Goal: Task Accomplishment & Management: Complete application form

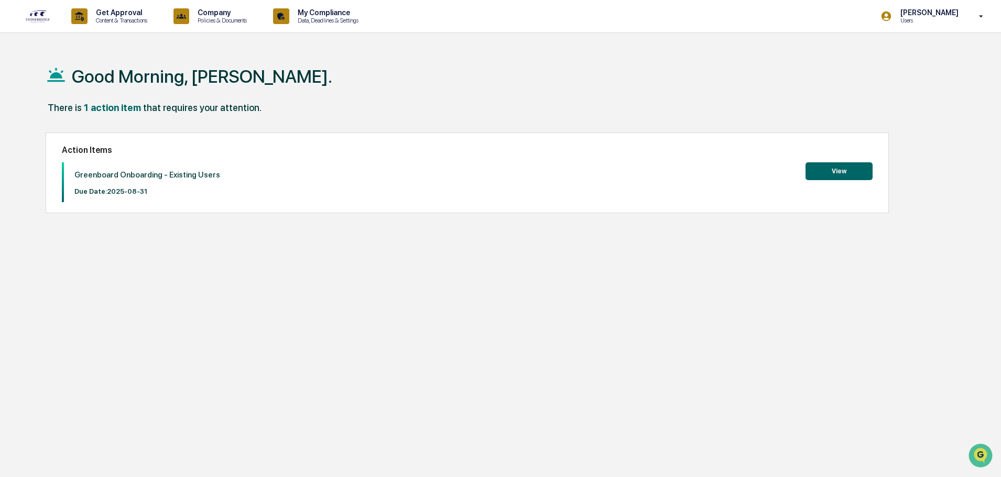
click at [839, 176] on button "View" at bounding box center [838, 171] width 67 height 18
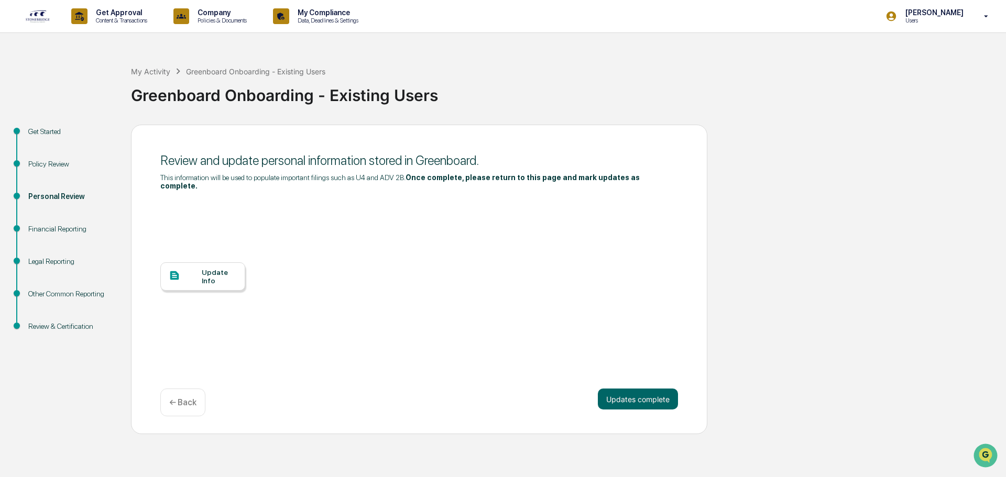
click at [212, 279] on div "Update Info" at bounding box center [202, 277] width 85 height 28
click at [225, 268] on div "Update Info" at bounding box center [219, 276] width 35 height 17
click at [188, 277] on div "Update Info" at bounding box center [202, 277] width 85 height 28
click at [640, 389] on button "Updates complete" at bounding box center [638, 399] width 80 height 21
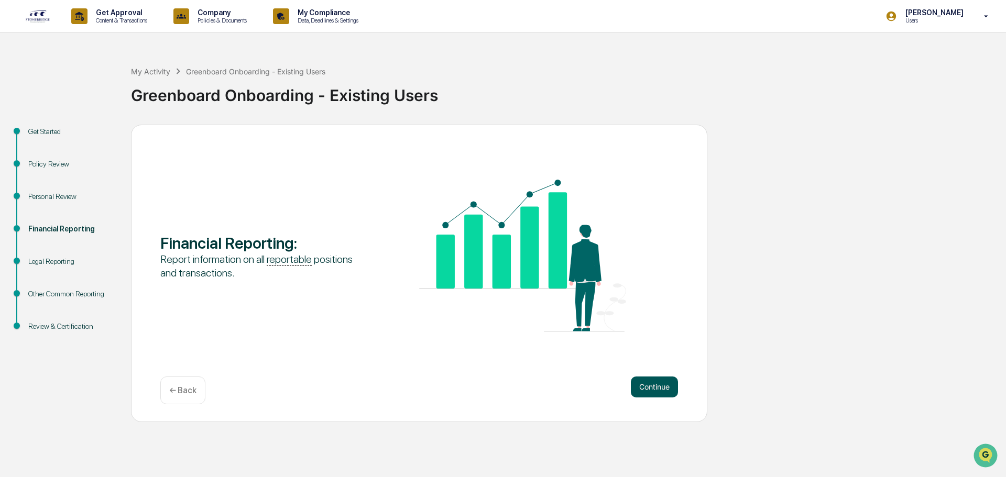
click at [656, 384] on button "Continue" at bounding box center [654, 387] width 47 height 21
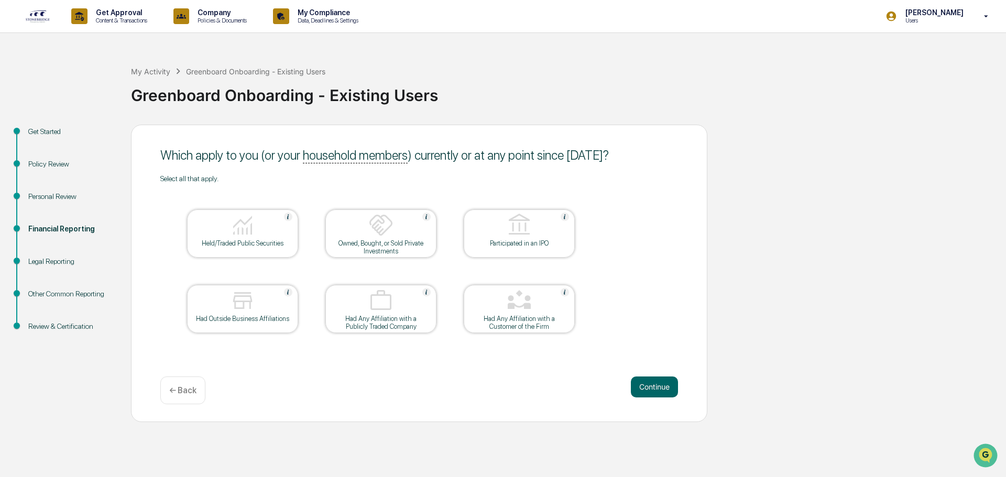
click at [274, 241] on div "Held/Traded Public Securities" at bounding box center [242, 243] width 94 height 8
click at [273, 325] on div "Had Outside Business Affiliations" at bounding box center [242, 309] width 111 height 48
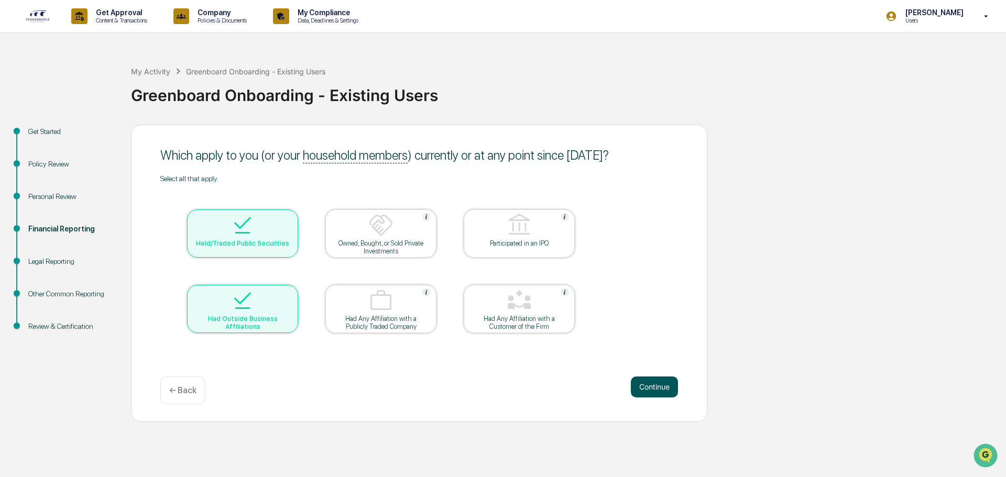
click at [659, 393] on button "Continue" at bounding box center [654, 387] width 47 height 21
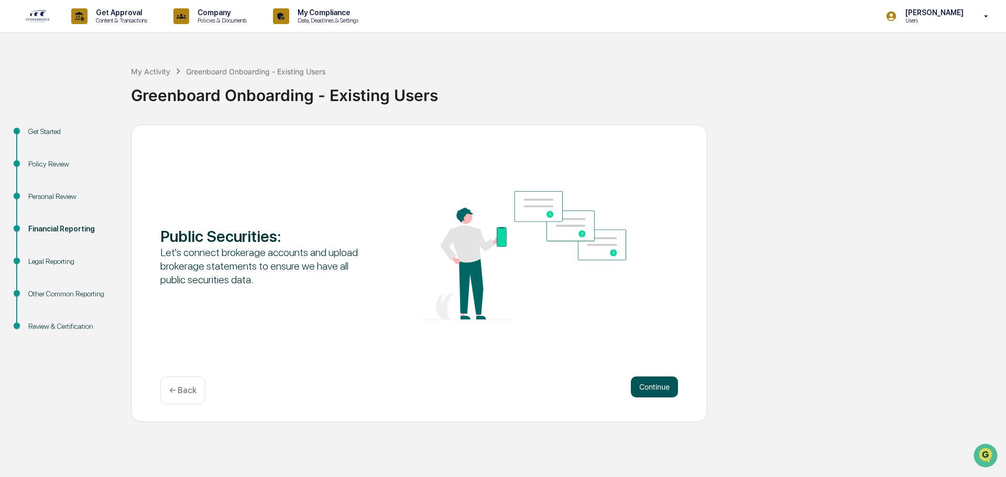
click at [657, 388] on button "Continue" at bounding box center [654, 387] width 47 height 21
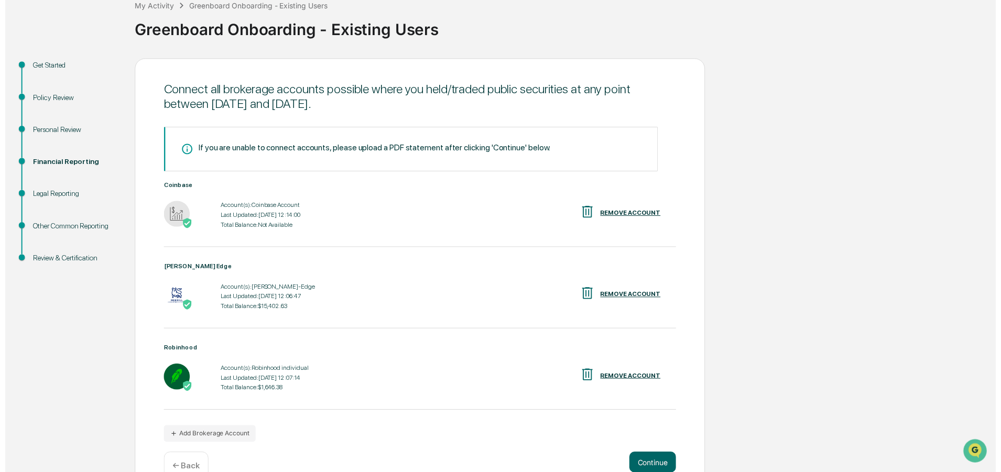
scroll to position [91, 0]
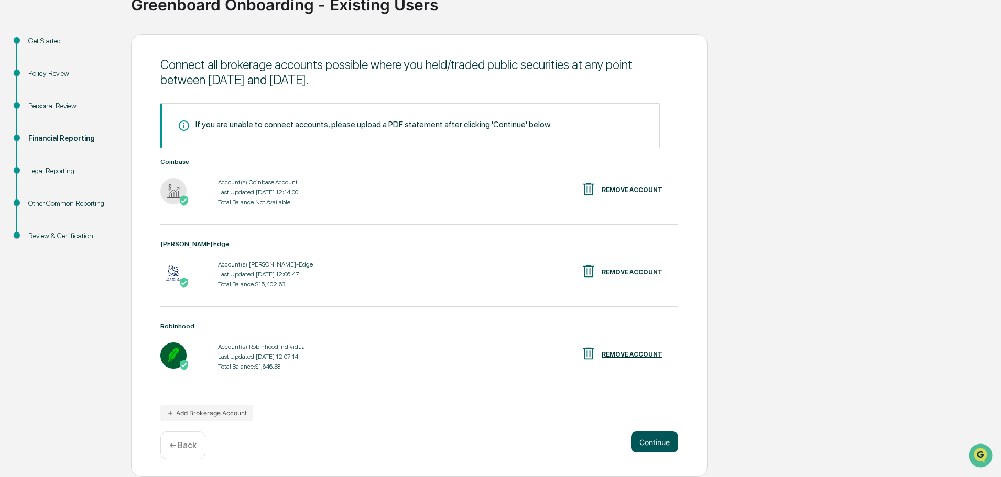
click at [652, 443] on button "Continue" at bounding box center [654, 442] width 47 height 21
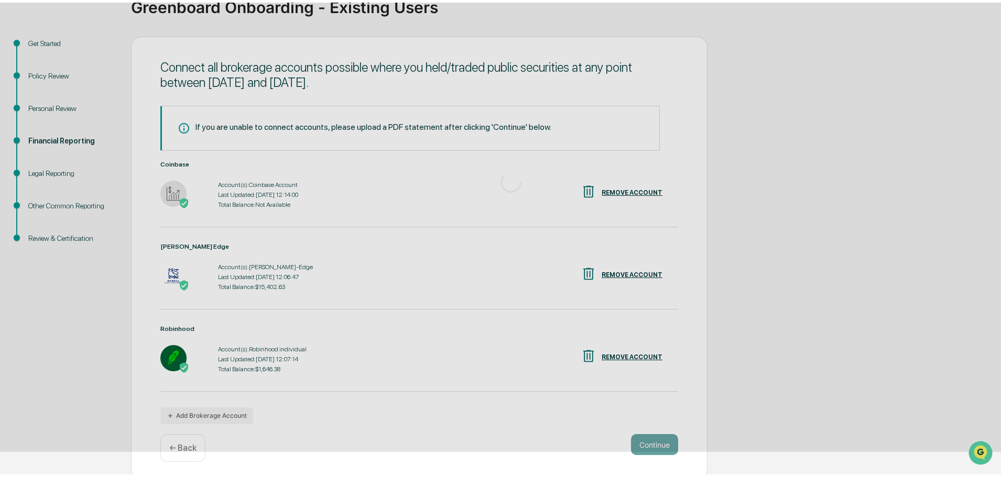
scroll to position [0, 0]
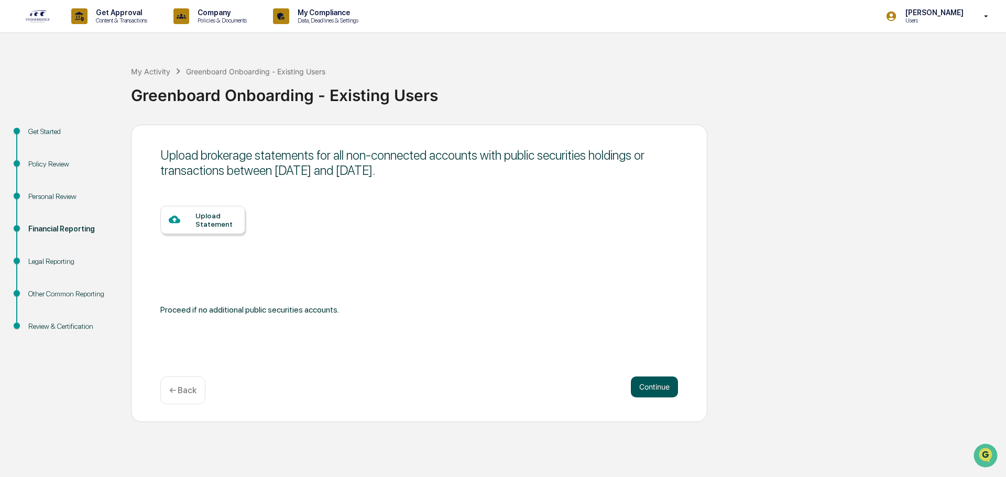
click at [651, 390] on button "Continue" at bounding box center [654, 387] width 47 height 21
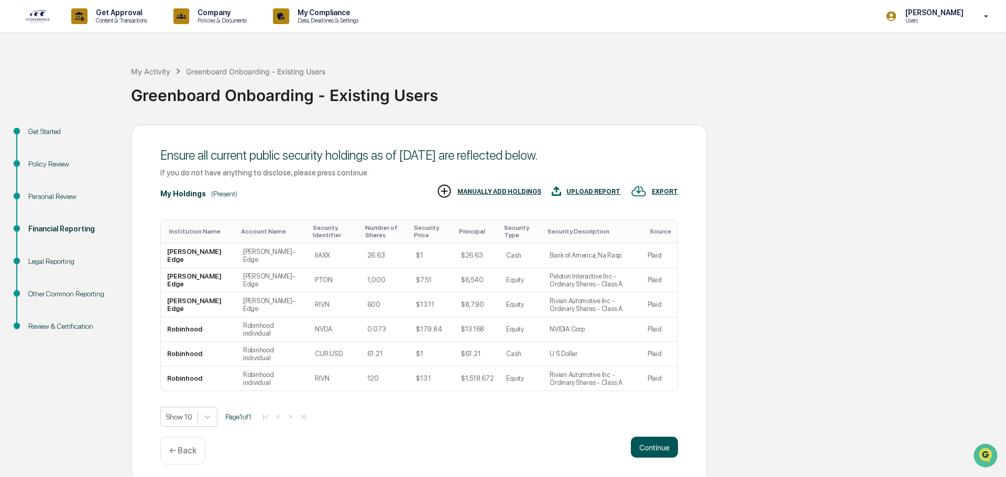
click at [646, 444] on button "Continue" at bounding box center [654, 447] width 47 height 21
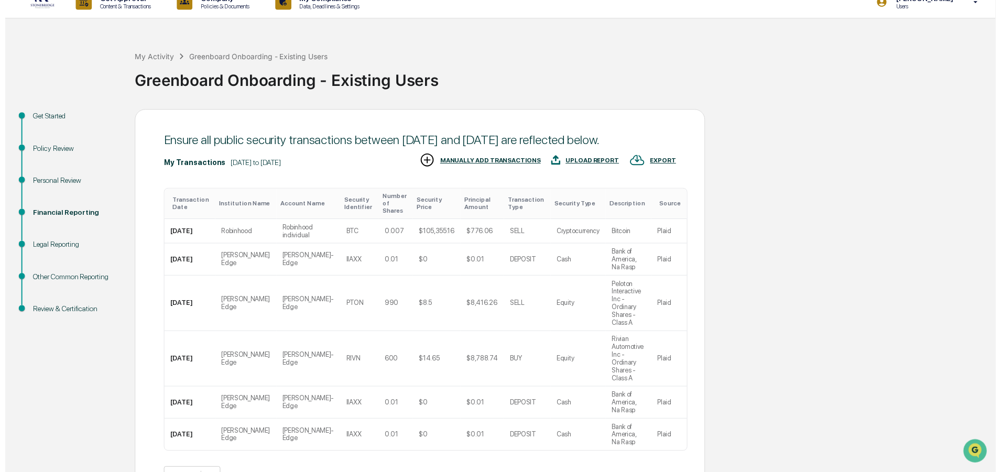
scroll to position [21, 0]
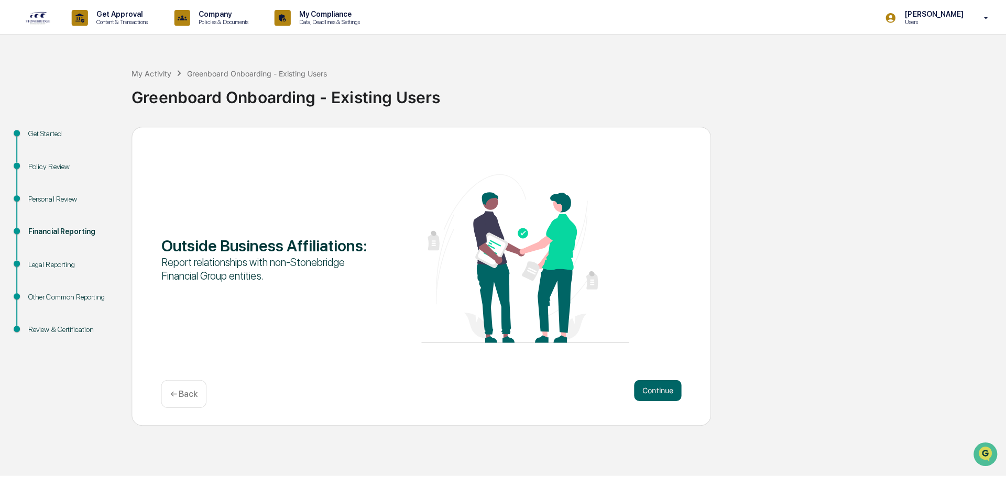
scroll to position [0, 0]
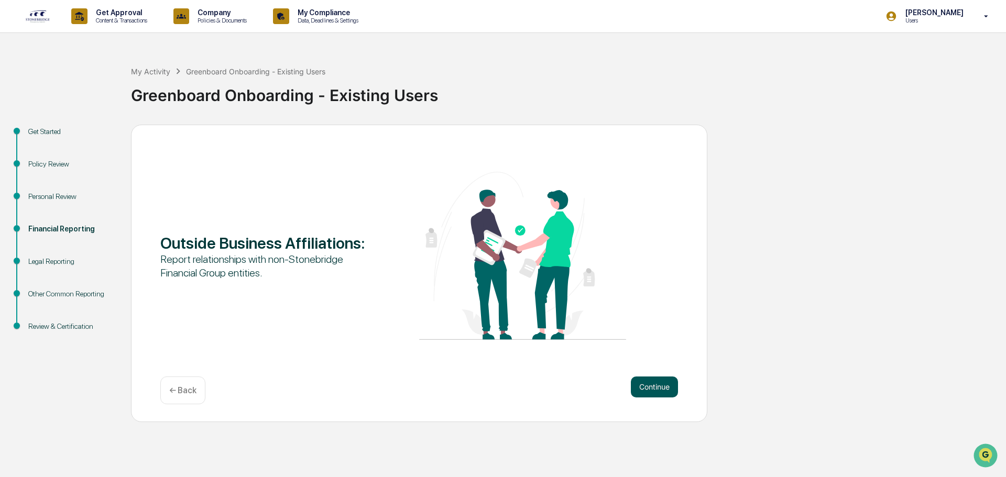
click at [667, 389] on button "Continue" at bounding box center [654, 387] width 47 height 21
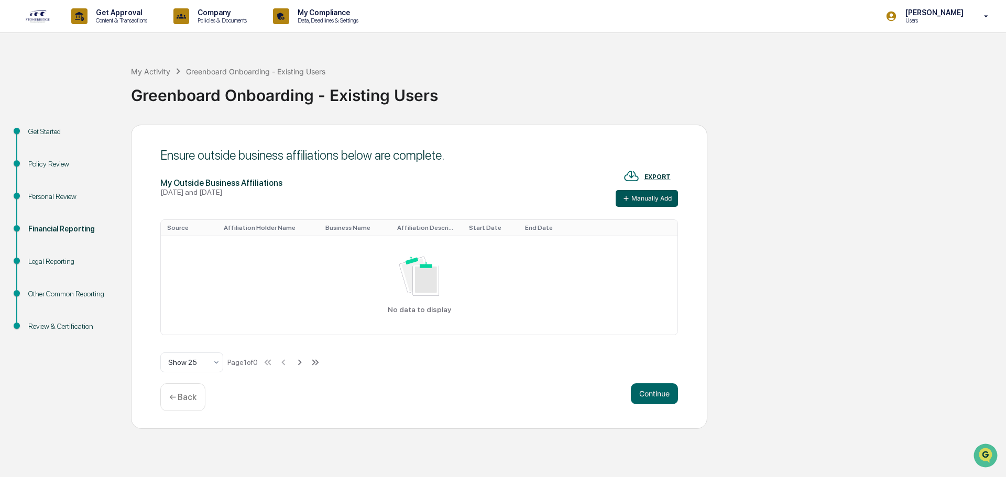
click at [630, 203] on button "Manually Add" at bounding box center [647, 198] width 62 height 17
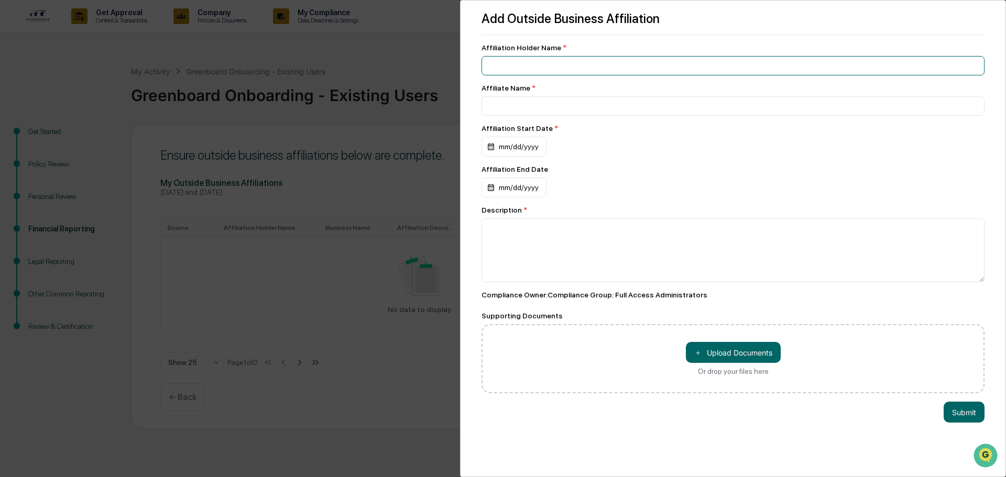
click at [526, 60] on input at bounding box center [733, 65] width 503 height 19
type input "*"
click at [525, 59] on input at bounding box center [733, 65] width 503 height 19
type input "**********"
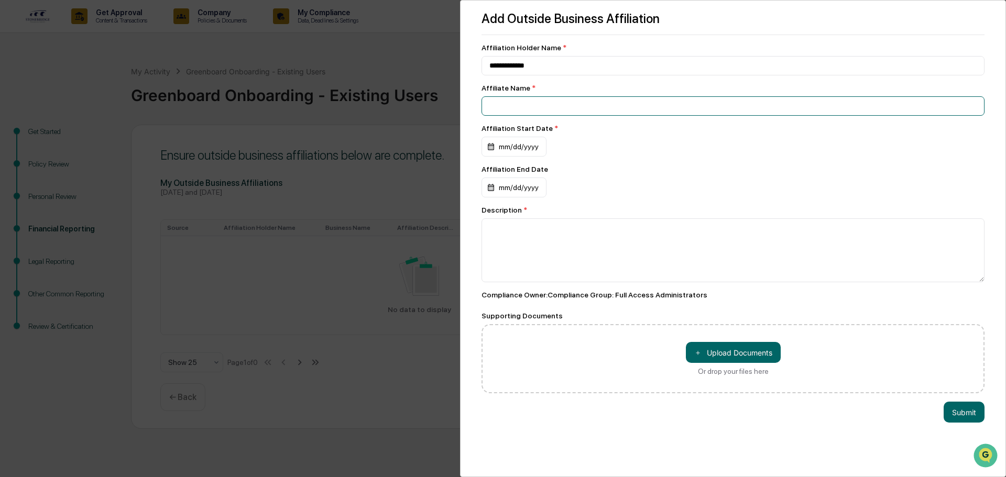
click at [523, 75] on input at bounding box center [733, 65] width 503 height 19
type input "**********"
click at [500, 148] on div "mm/dd/yyyy" at bounding box center [514, 147] width 65 height 20
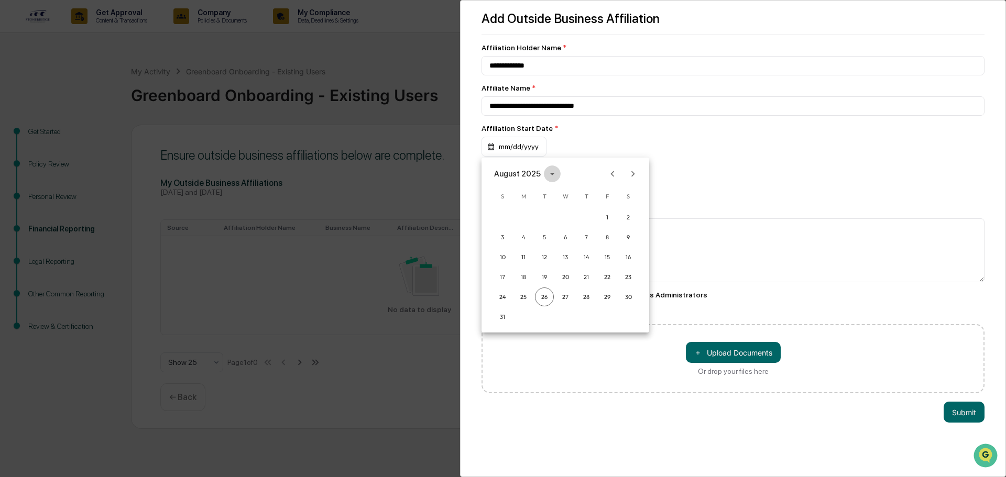
click at [549, 175] on icon "calendar view is open, switch to year view" at bounding box center [553, 174] width 12 height 12
click at [510, 178] on div "August 2025" at bounding box center [517, 174] width 47 height 12
click at [570, 234] on button "2021" at bounding box center [566, 234] width 38 height 19
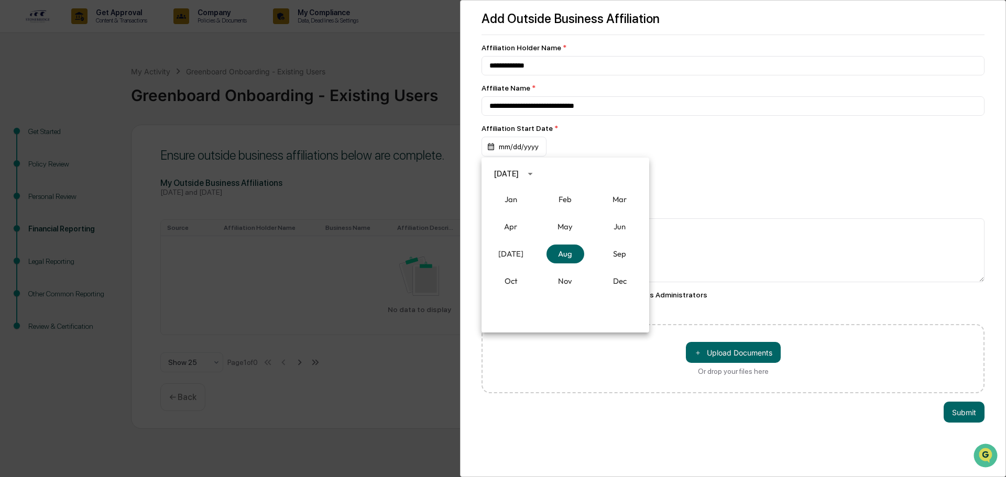
click at [519, 173] on div "August 2021" at bounding box center [506, 174] width 25 height 12
click at [566, 259] on button "2021" at bounding box center [566, 259] width 38 height 19
click at [564, 279] on button "Nov" at bounding box center [566, 281] width 38 height 19
click at [563, 236] on button "10" at bounding box center [565, 237] width 19 height 19
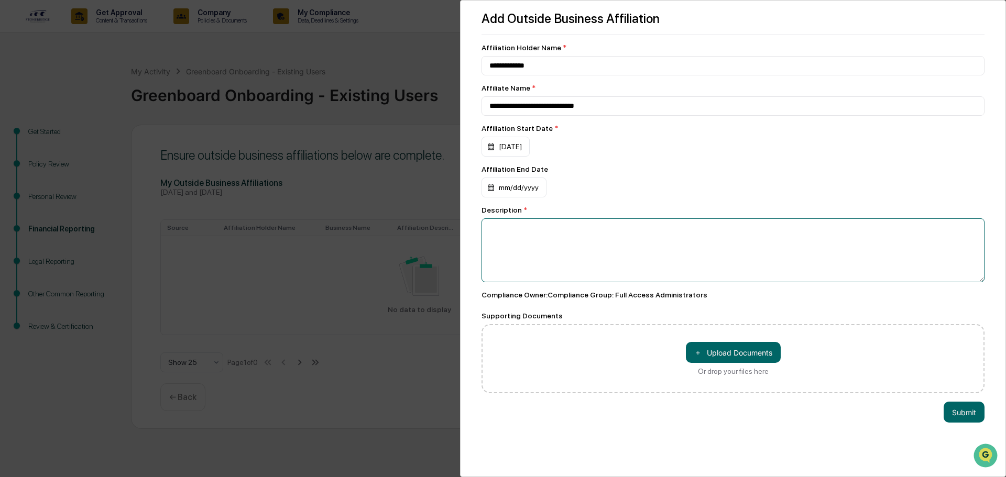
click at [528, 231] on textarea at bounding box center [733, 251] width 503 height 64
click at [580, 236] on textarea at bounding box center [733, 251] width 503 height 64
paste textarea "**********"
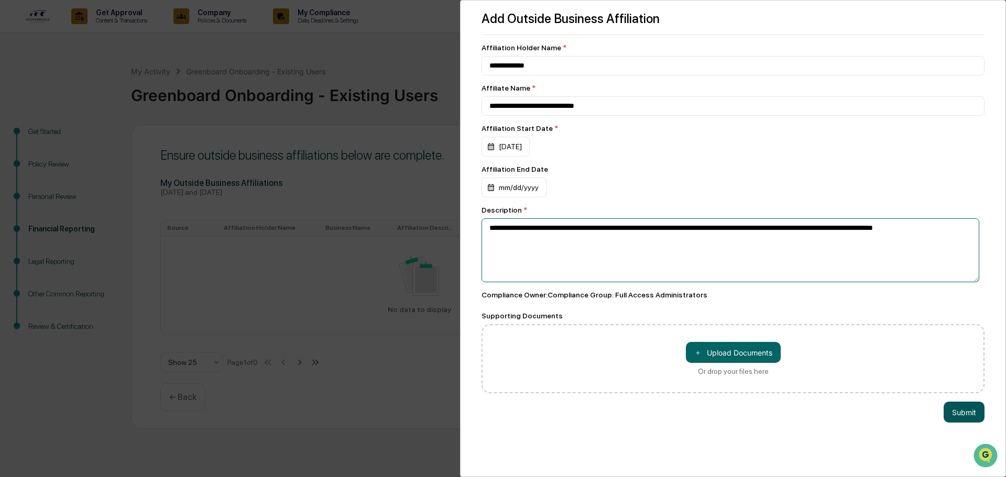
type textarea "**********"
click at [956, 415] on button "Submit" at bounding box center [964, 412] width 41 height 21
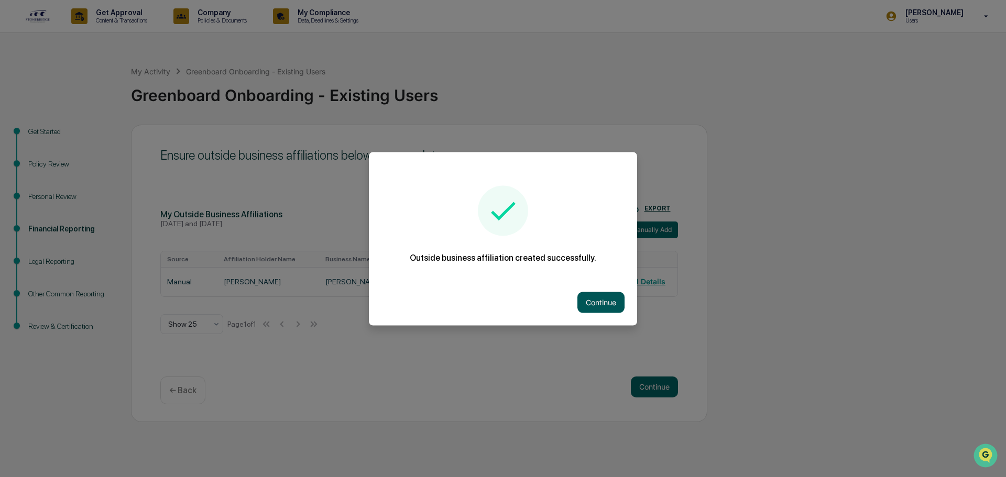
click at [603, 302] on button "Continue" at bounding box center [601, 302] width 47 height 21
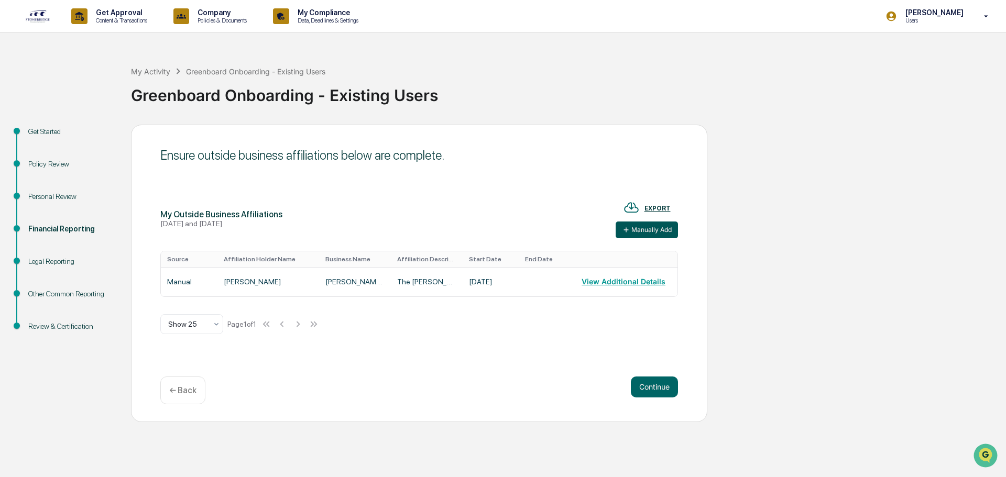
click at [642, 232] on button "Manually Add" at bounding box center [647, 230] width 62 height 17
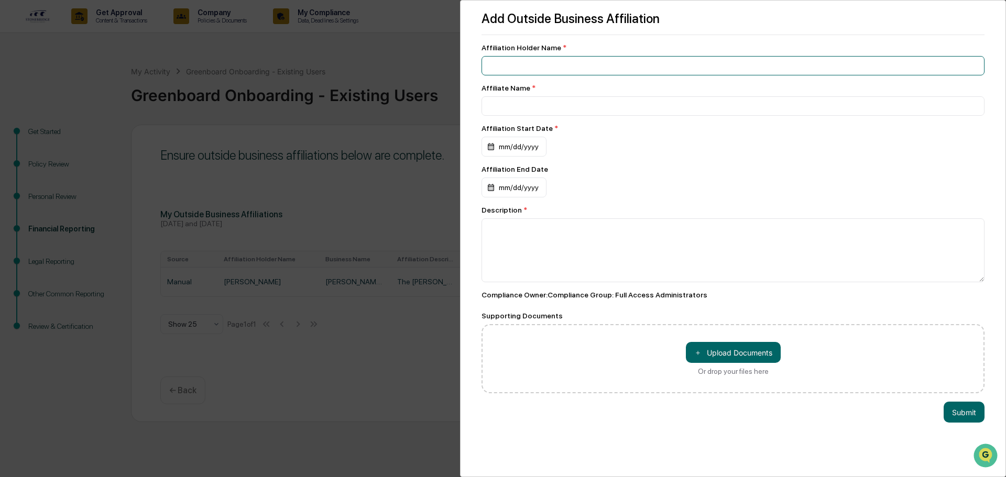
click at [535, 63] on input at bounding box center [733, 65] width 503 height 19
type input "**********"
click at [554, 75] on input at bounding box center [733, 65] width 503 height 19
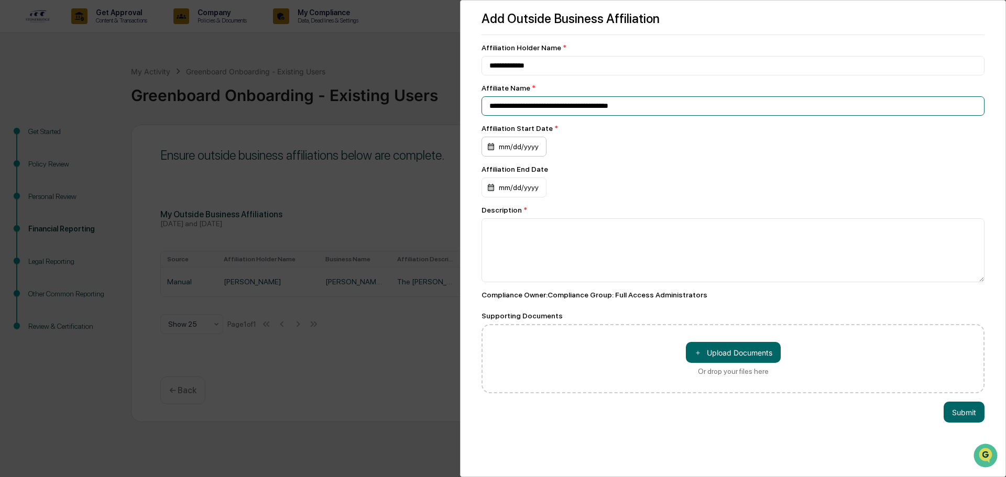
type input "**********"
click at [511, 155] on div "mm/dd/yyyy" at bounding box center [514, 147] width 65 height 20
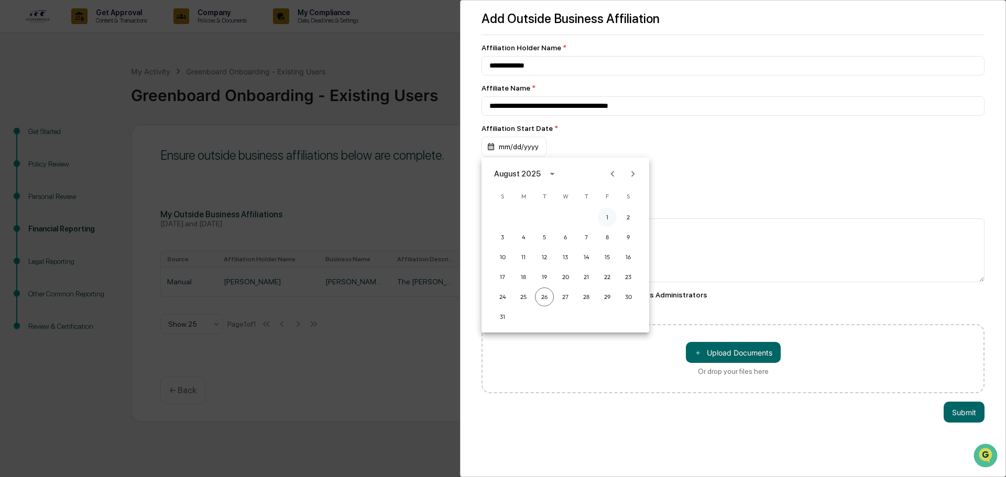
click at [606, 221] on button "1" at bounding box center [607, 217] width 19 height 19
click at [519, 147] on div "08/01/2025" at bounding box center [506, 147] width 48 height 20
click at [607, 177] on icon "Previous month" at bounding box center [613, 174] width 12 height 12
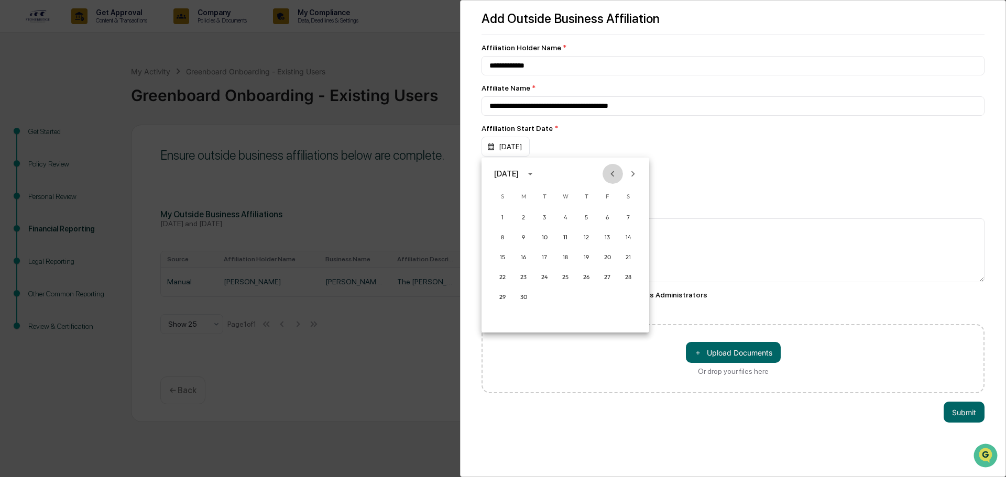
click at [607, 177] on icon "Previous month" at bounding box center [613, 174] width 12 height 12
click at [570, 218] on button "1" at bounding box center [565, 217] width 19 height 19
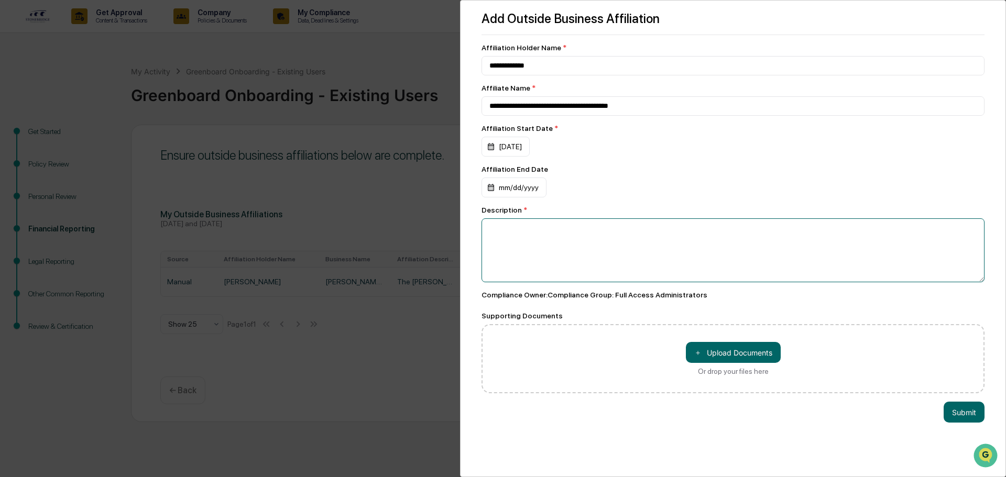
click at [560, 225] on textarea at bounding box center [733, 251] width 503 height 64
click at [549, 239] on textarea at bounding box center [733, 251] width 503 height 64
paste textarea "**********"
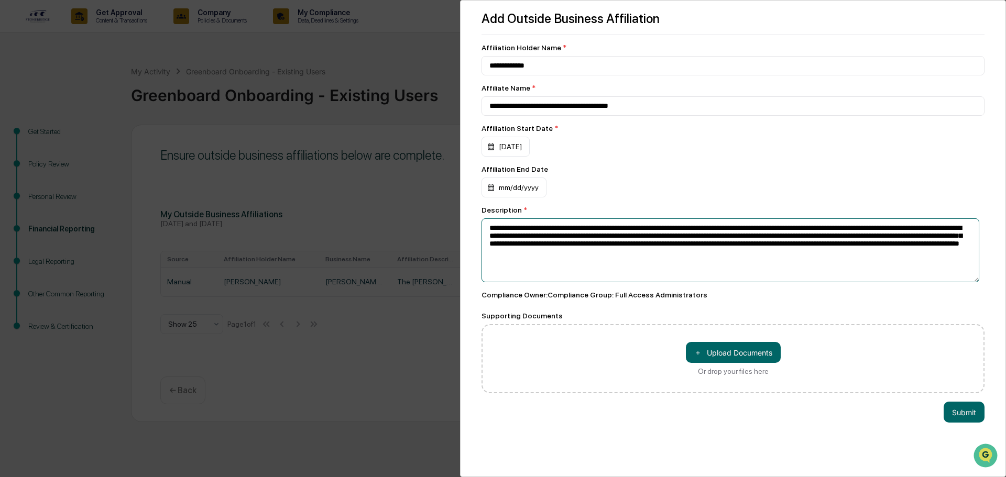
click at [795, 241] on textarea "**********" at bounding box center [731, 251] width 498 height 64
click at [794, 239] on textarea "**********" at bounding box center [731, 251] width 498 height 64
click at [793, 239] on textarea "**********" at bounding box center [731, 251] width 498 height 64
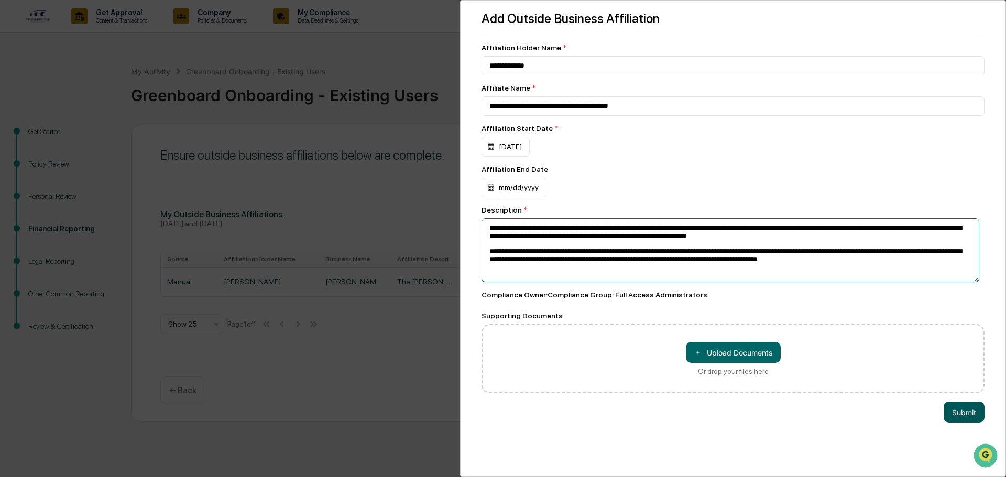
type textarea "**********"
click at [966, 419] on button "Submit" at bounding box center [964, 412] width 41 height 21
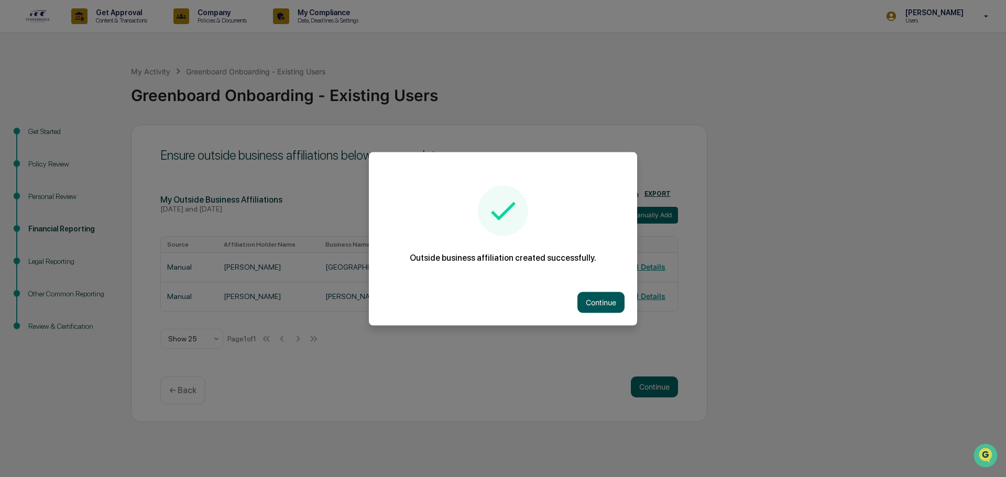
click at [596, 301] on button "Continue" at bounding box center [601, 302] width 47 height 21
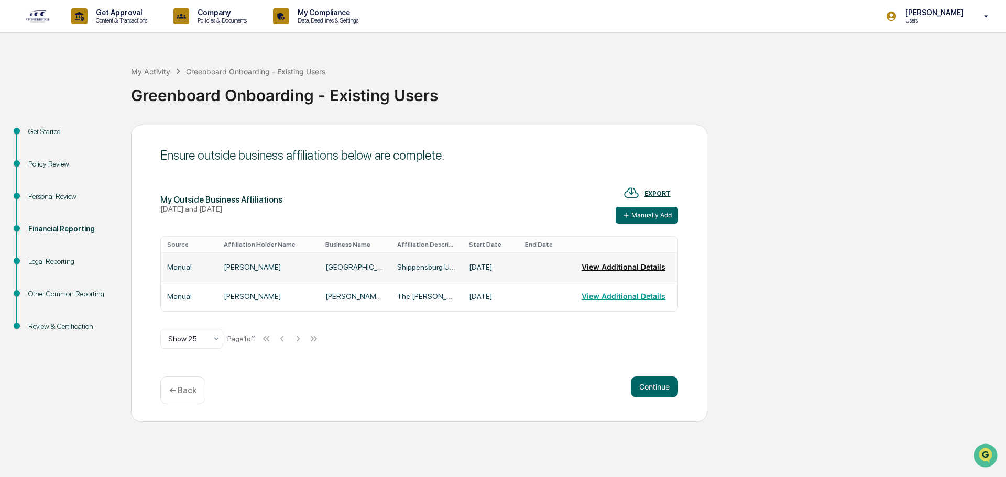
click at [617, 268] on button "View Additional Details" at bounding box center [624, 267] width 84 height 21
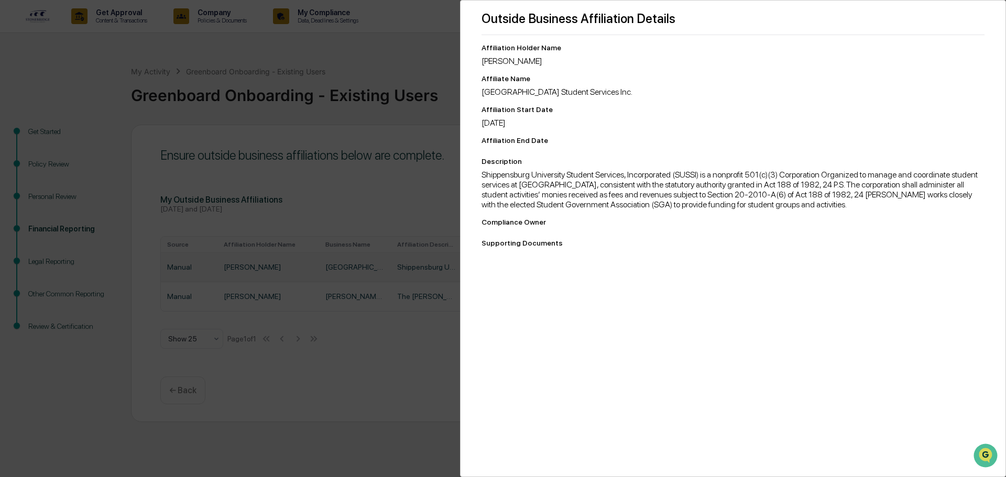
click at [405, 94] on div "Outside Business Affiliation Details Affiliation Holder Name Jeremy Rivers Affi…" at bounding box center [503, 238] width 1006 height 477
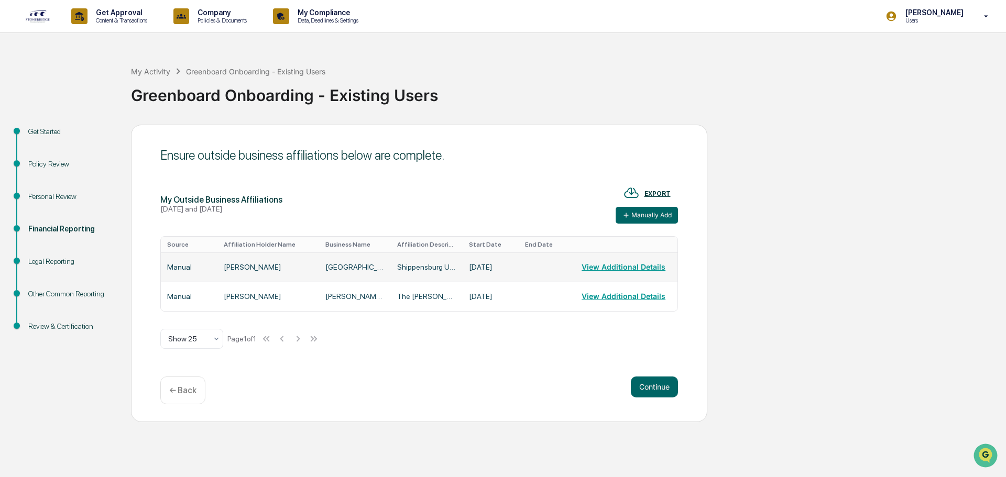
click at [492, 271] on td "2025-01-01" at bounding box center [491, 267] width 57 height 29
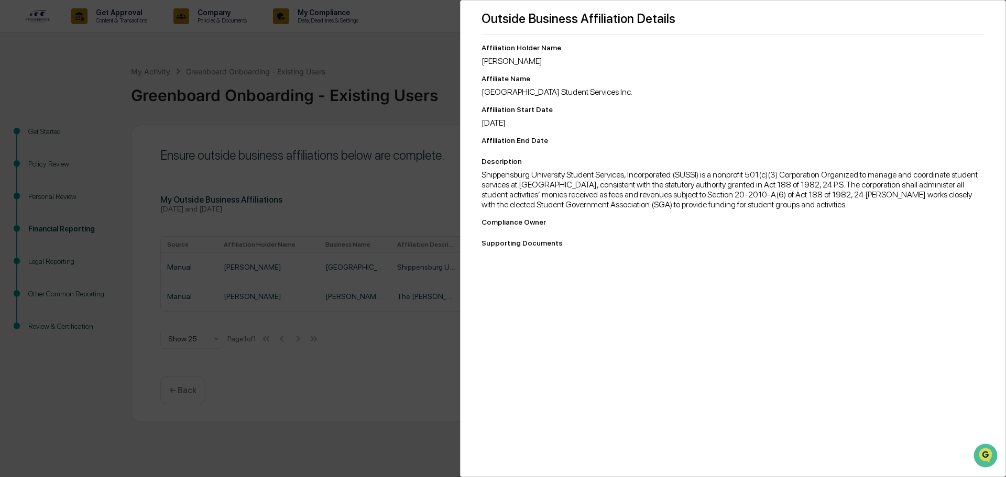
drag, startPoint x: 510, startPoint y: 233, endPoint x: 601, endPoint y: 271, distance: 99.1
click at [511, 233] on div "Affiliation Holder Name Jeremy Rivers Affiliate Name Shippensburg University St…" at bounding box center [733, 147] width 503 height 208
click at [946, 115] on div "Affiliation Start Date 1/1/25" at bounding box center [733, 116] width 503 height 23
click at [289, 172] on div "Outside Business Affiliation Details Affiliation Holder Name Jeremy Rivers Affi…" at bounding box center [503, 238] width 1006 height 477
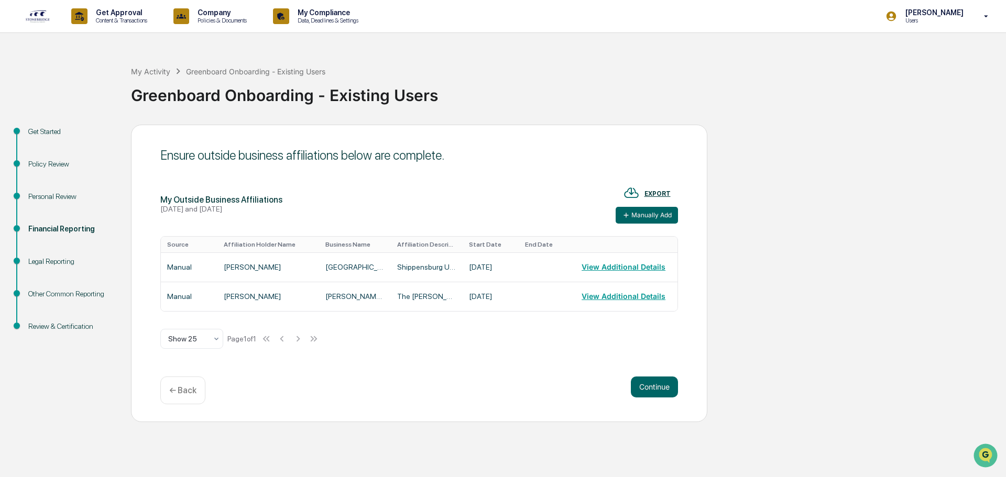
click at [541, 42] on div "Get Approval Content & Transactions Company Policies & Documents My Compliance …" at bounding box center [503, 238] width 1006 height 477
click at [654, 216] on button "Manually Add" at bounding box center [647, 215] width 62 height 17
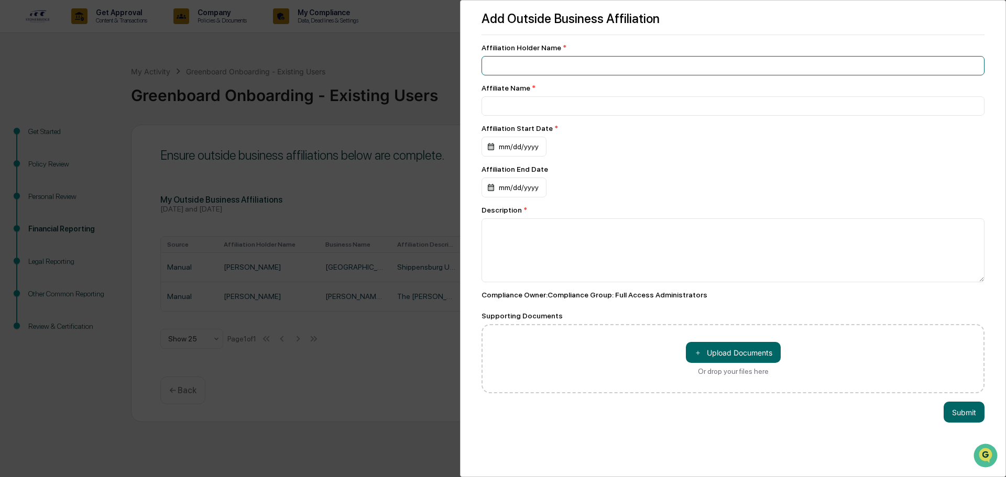
click at [558, 68] on input at bounding box center [733, 65] width 503 height 19
type input "**********"
click at [572, 243] on textarea at bounding box center [733, 251] width 503 height 64
click at [584, 75] on input "**********" at bounding box center [733, 65] width 503 height 19
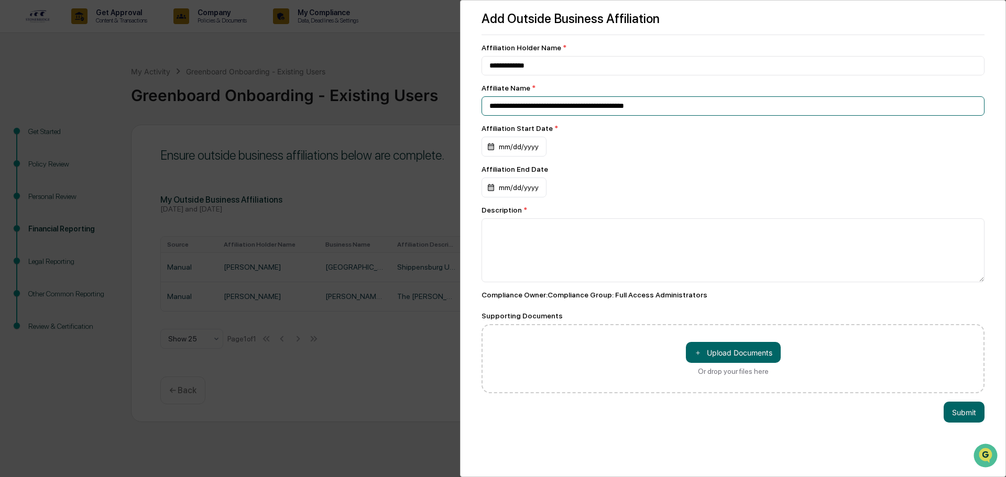
type input "**********"
click at [591, 238] on textarea at bounding box center [733, 251] width 503 height 64
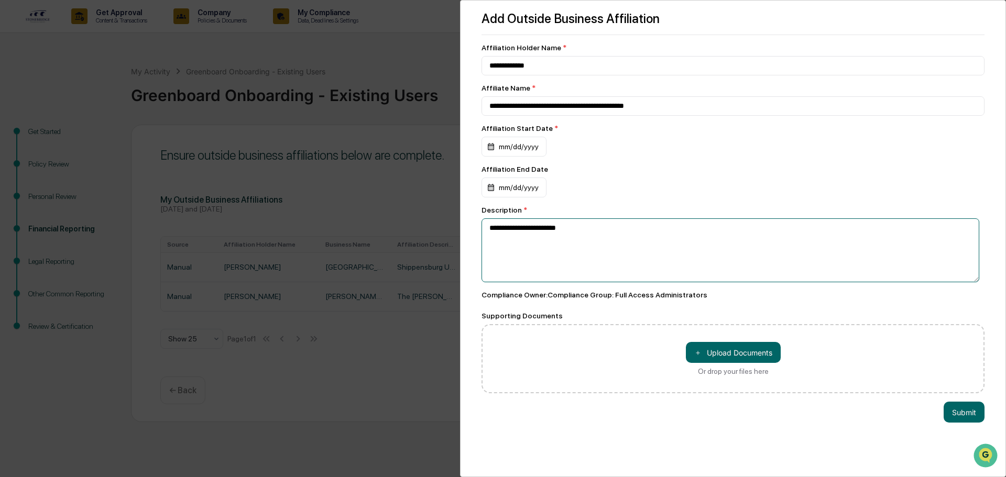
click at [556, 235] on textarea "**********" at bounding box center [731, 251] width 498 height 64
click at [615, 225] on textarea "**********" at bounding box center [731, 251] width 498 height 64
paste textarea "**********"
click at [615, 225] on textarea "**********" at bounding box center [731, 251] width 498 height 64
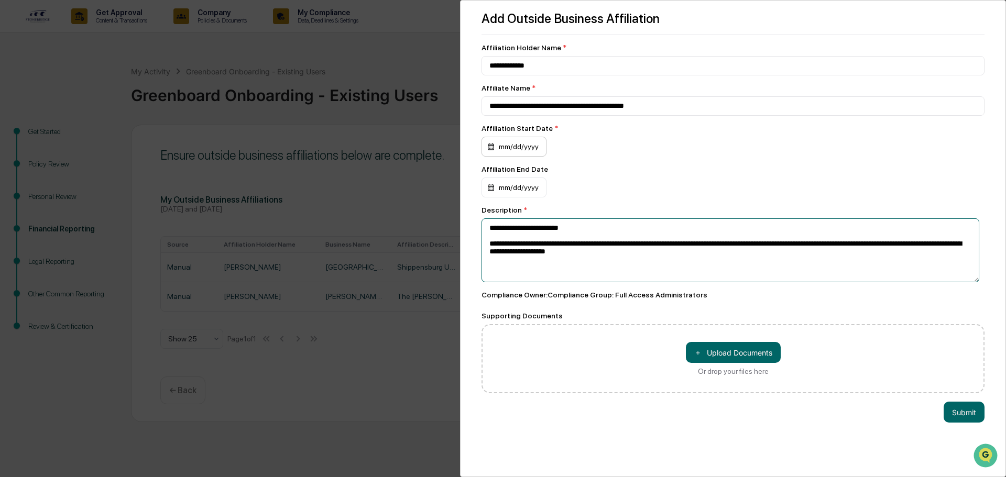
type textarea "**********"
click at [504, 148] on div "mm/dd/yyyy" at bounding box center [514, 147] width 65 height 20
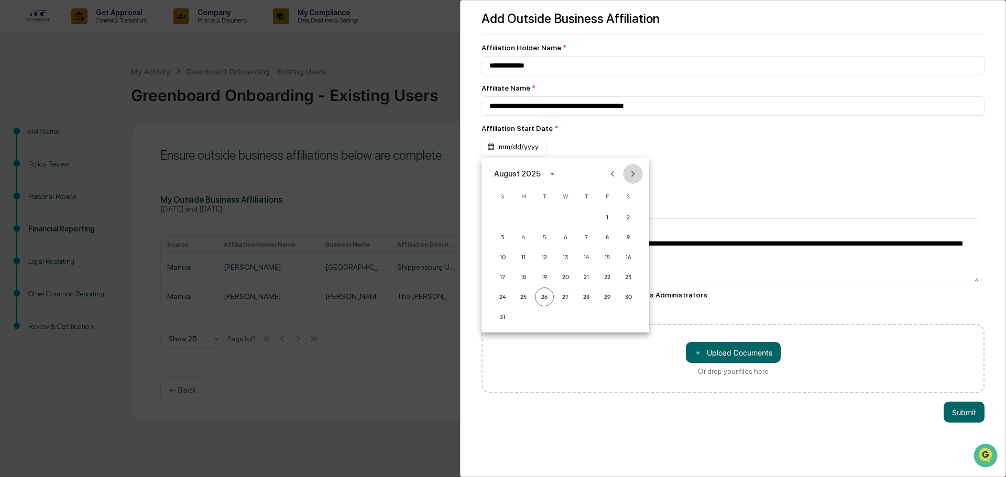
click at [629, 178] on icon "Next month" at bounding box center [633, 174] width 12 height 12
click at [611, 178] on icon "Previous month" at bounding box center [613, 174] width 12 height 12
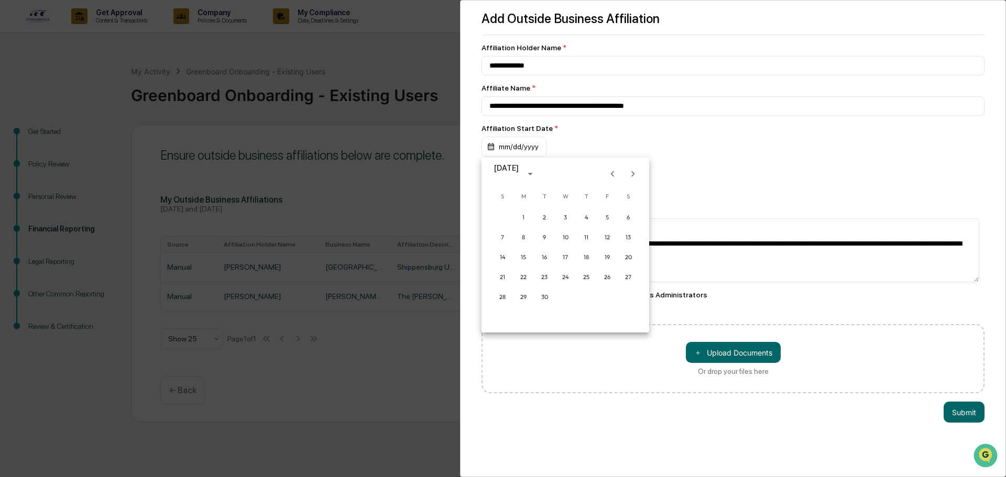
click at [611, 178] on icon "Previous month" at bounding box center [613, 174] width 12 height 12
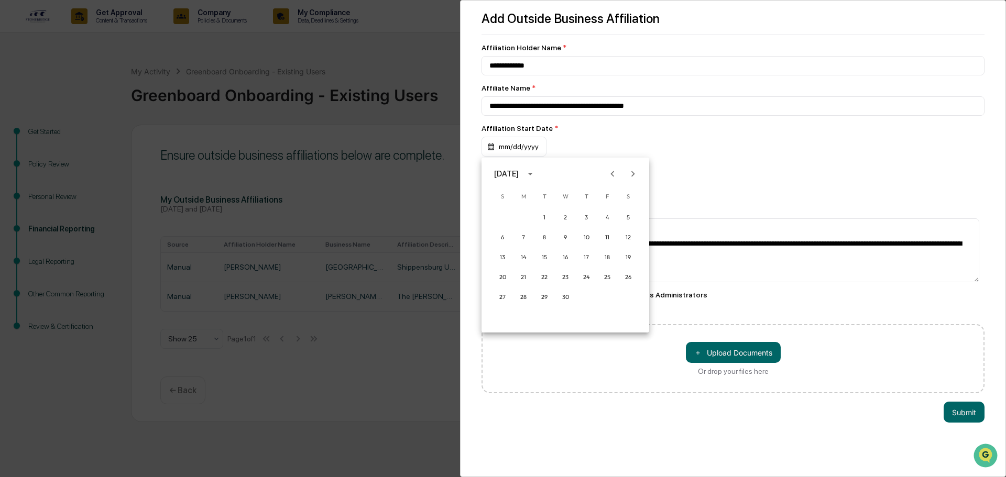
click at [611, 178] on icon "Previous month" at bounding box center [613, 174] width 12 height 12
click at [628, 177] on icon "Next month" at bounding box center [633, 174] width 12 height 12
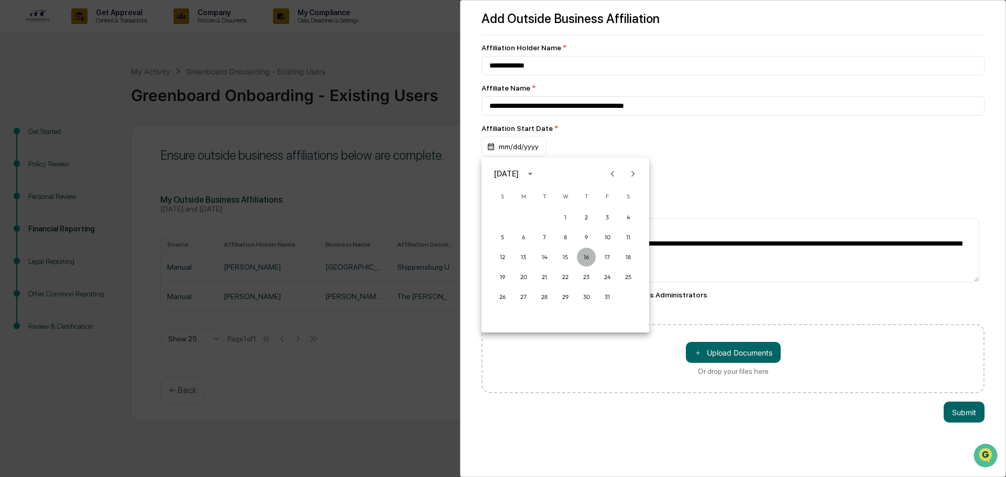
click at [588, 258] on button "16" at bounding box center [586, 257] width 19 height 19
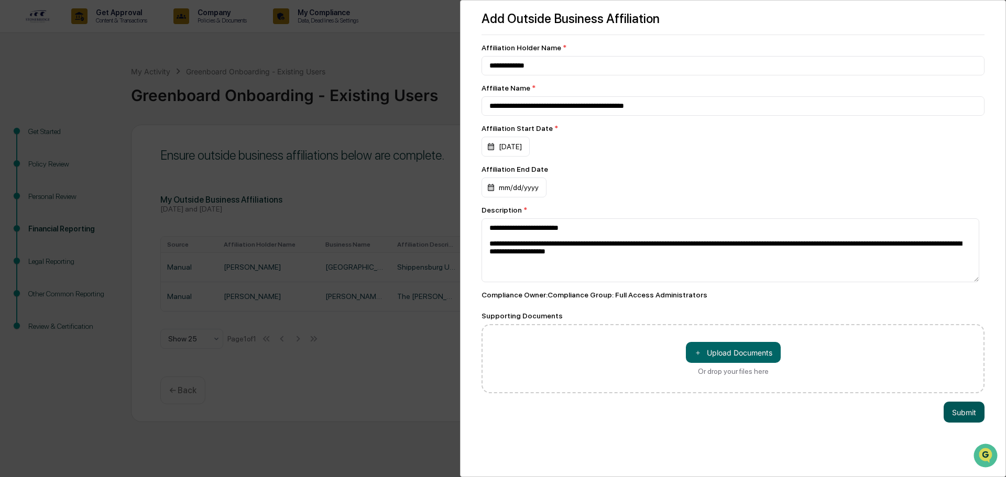
click at [965, 420] on button "Submit" at bounding box center [964, 412] width 41 height 21
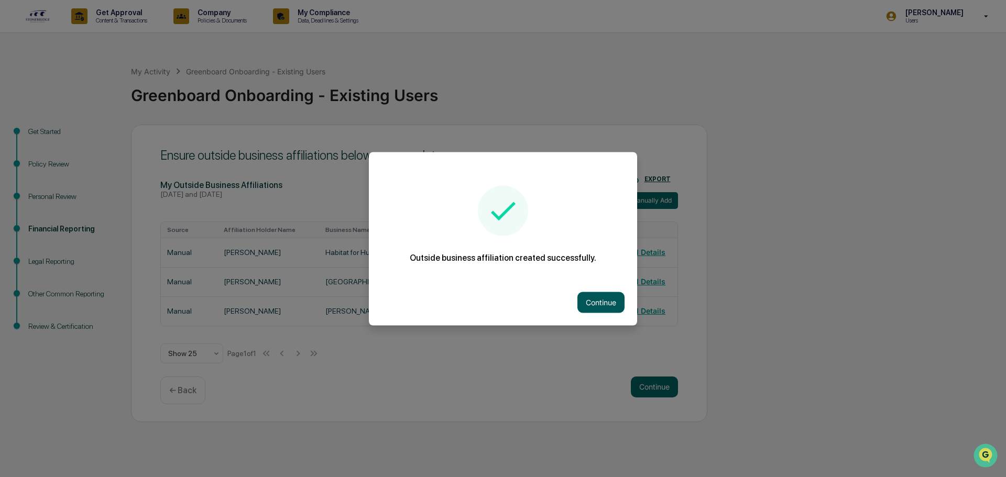
click at [587, 305] on button "Continue" at bounding box center [601, 302] width 47 height 21
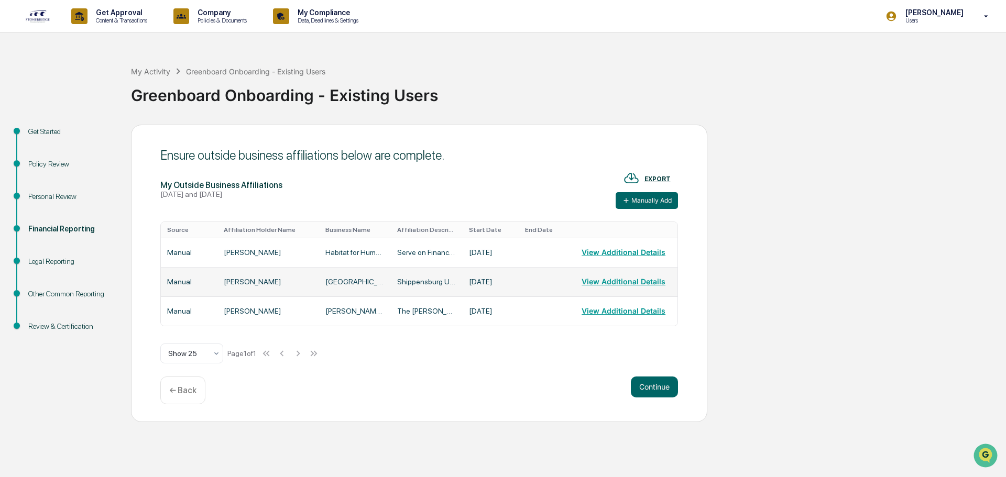
click at [352, 292] on td "Shippensburg University Student Services Inc." at bounding box center [355, 281] width 72 height 29
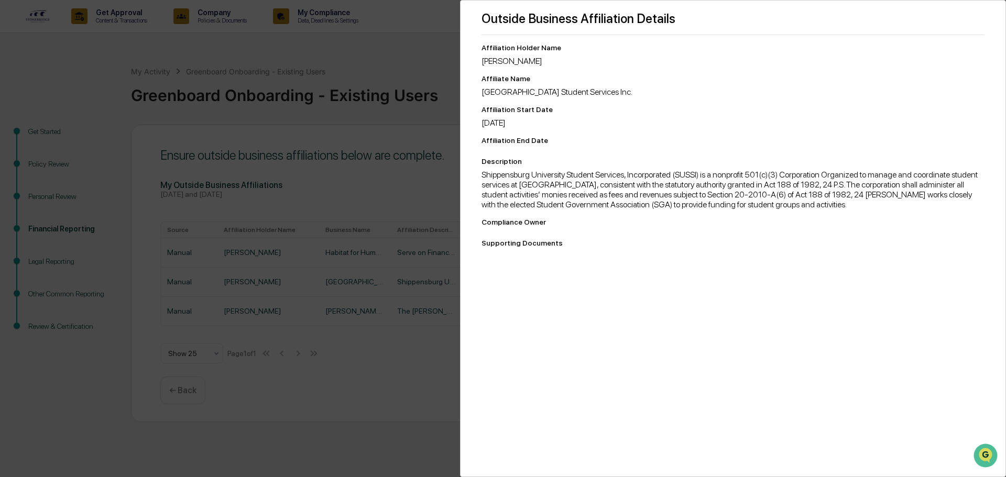
click at [704, 247] on div "Supporting Documents" at bounding box center [733, 243] width 503 height 8
click at [428, 145] on div "Outside Business Affiliation Details Affiliation Holder Name Jeremy Rivers Affi…" at bounding box center [503, 238] width 1006 height 477
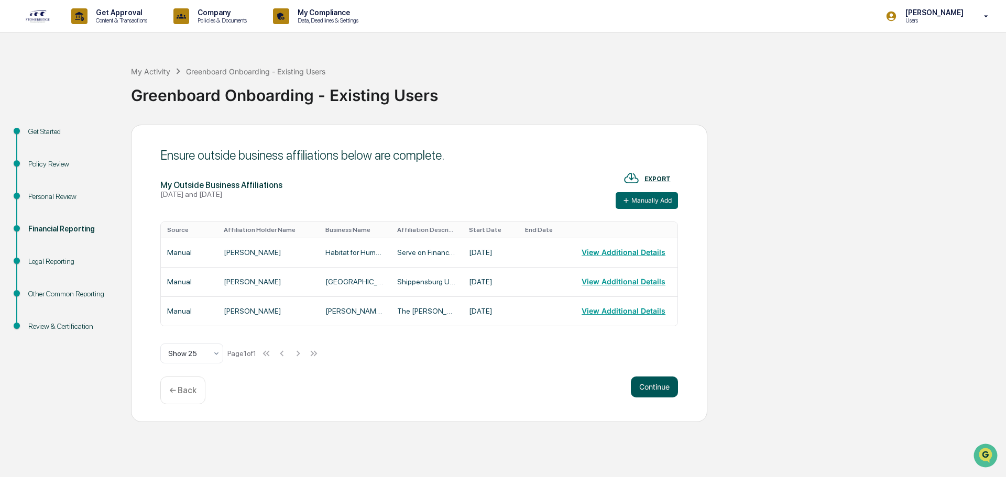
click at [652, 390] on button "Continue" at bounding box center [654, 387] width 47 height 21
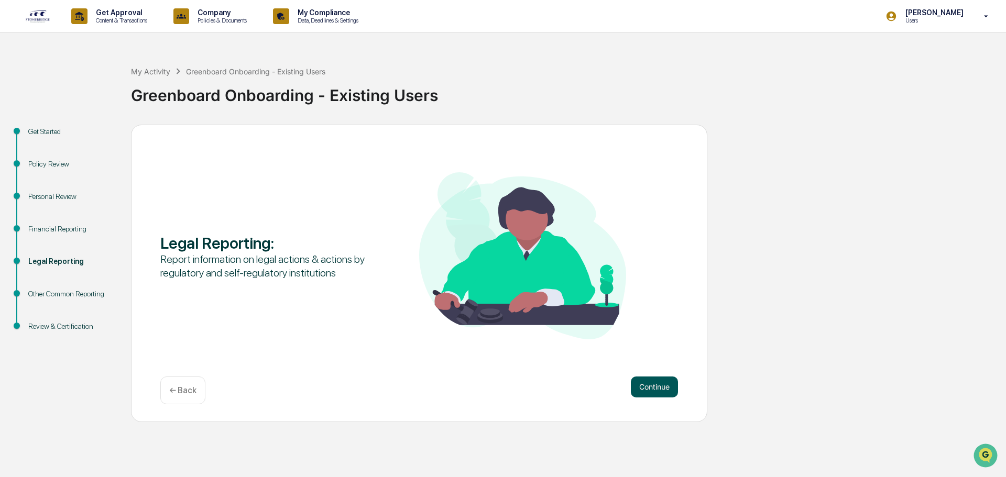
click at [651, 388] on button "Continue" at bounding box center [654, 387] width 47 height 21
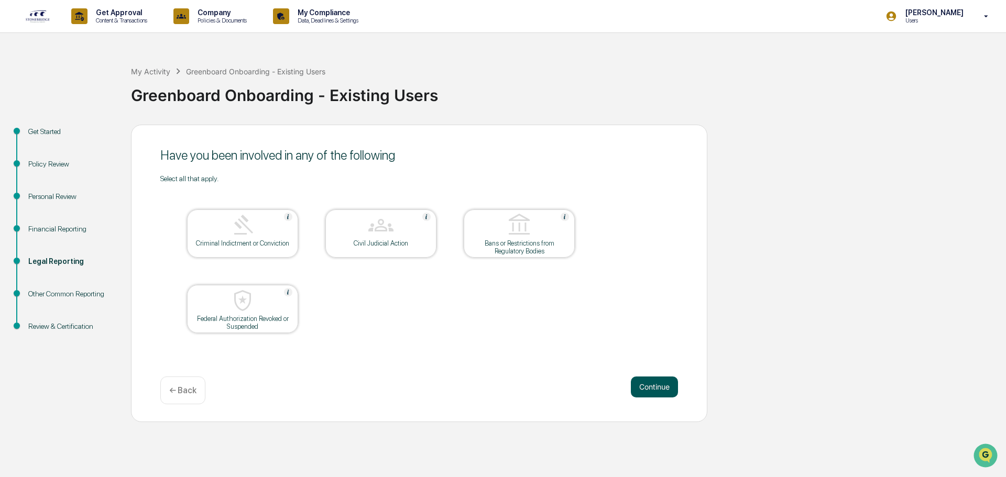
click at [650, 388] on button "Continue" at bounding box center [654, 387] width 47 height 21
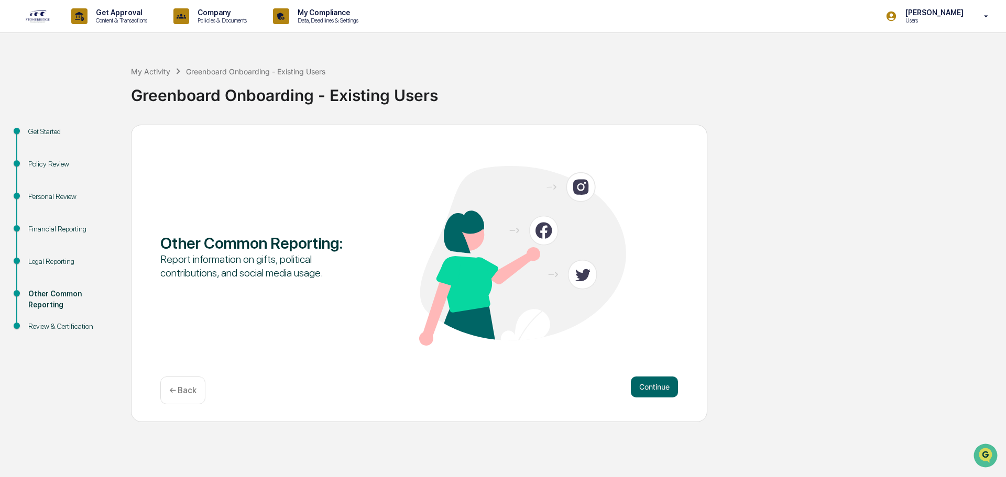
click at [650, 388] on button "Continue" at bounding box center [654, 387] width 47 height 21
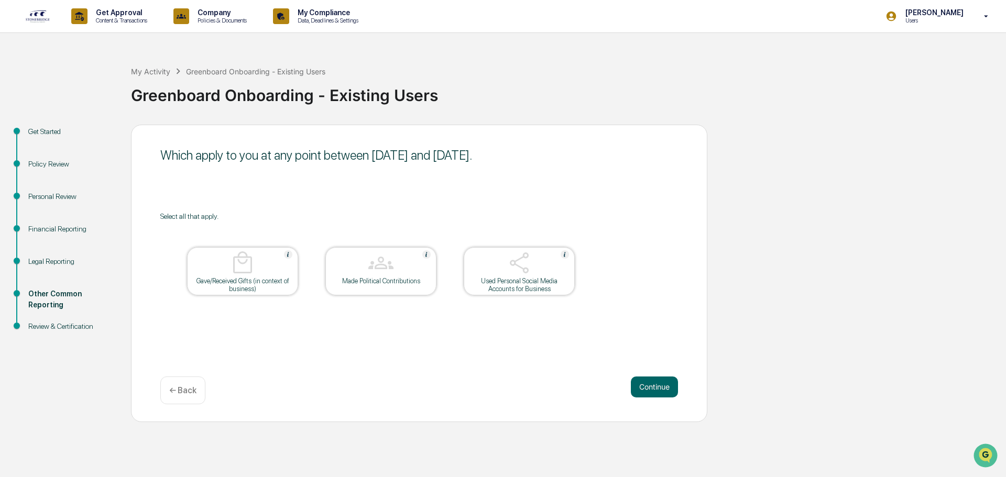
click at [650, 388] on button "Continue" at bounding box center [654, 387] width 47 height 21
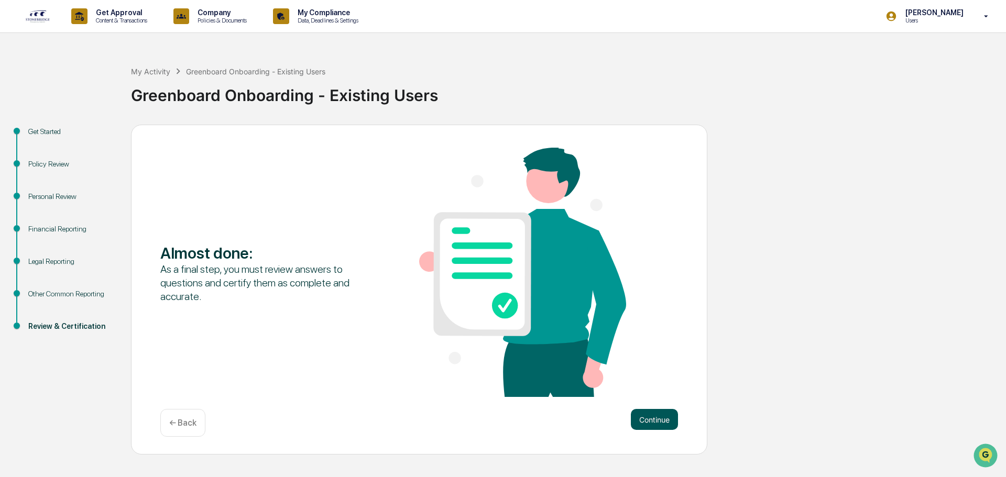
click at [657, 423] on button "Continue" at bounding box center [654, 419] width 47 height 21
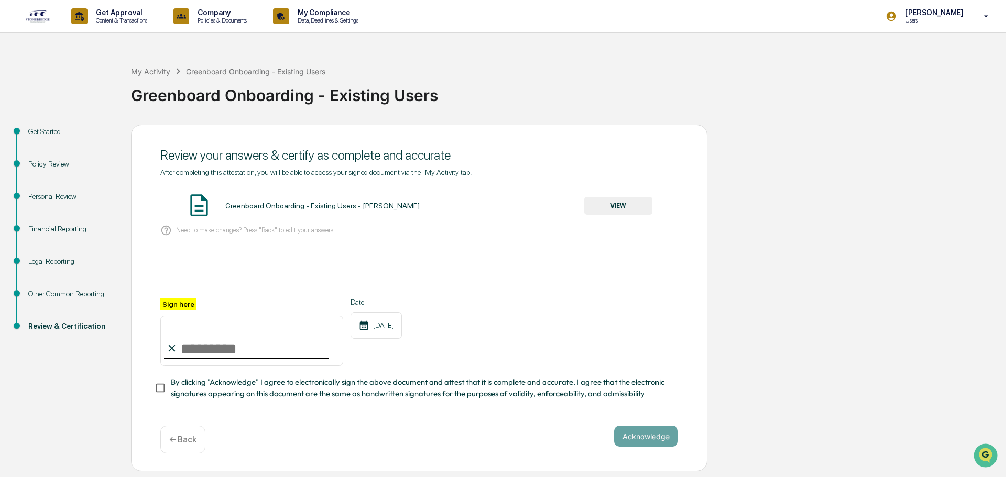
click at [624, 202] on button "VIEW" at bounding box center [618, 206] width 68 height 18
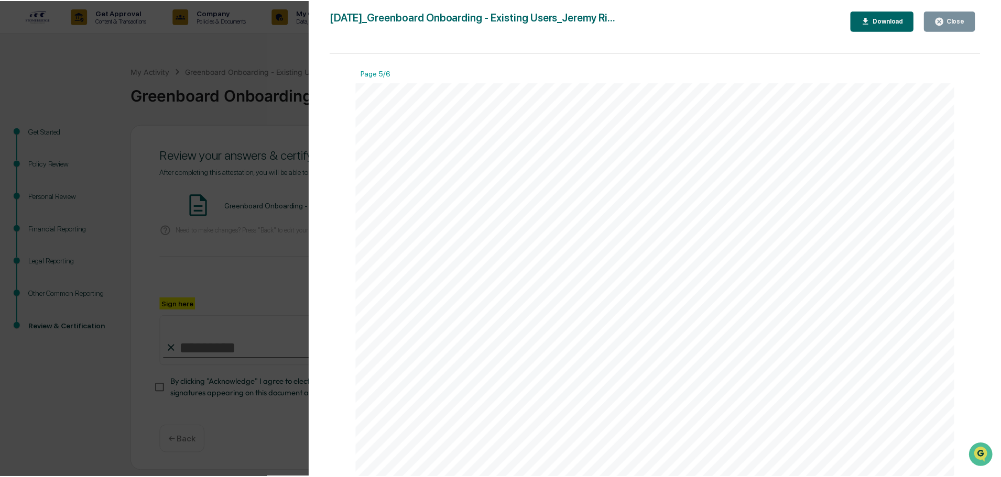
scroll to position [3989, 0]
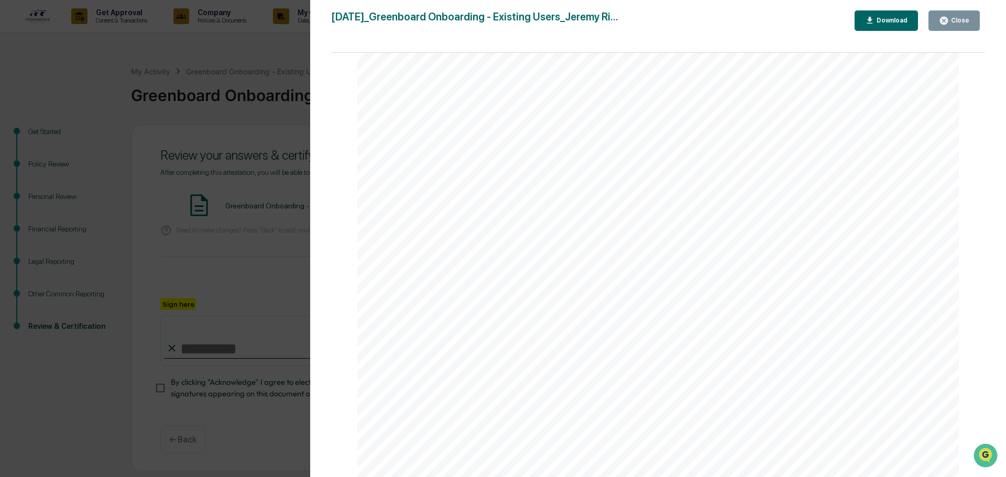
click at [236, 257] on div "Version History 08/26/2025, 12:21 PM Jeremy Rivers 2025-08-26_Greenboard Onboar…" at bounding box center [503, 238] width 1006 height 477
click at [945, 22] on icon "button" at bounding box center [944, 21] width 10 height 10
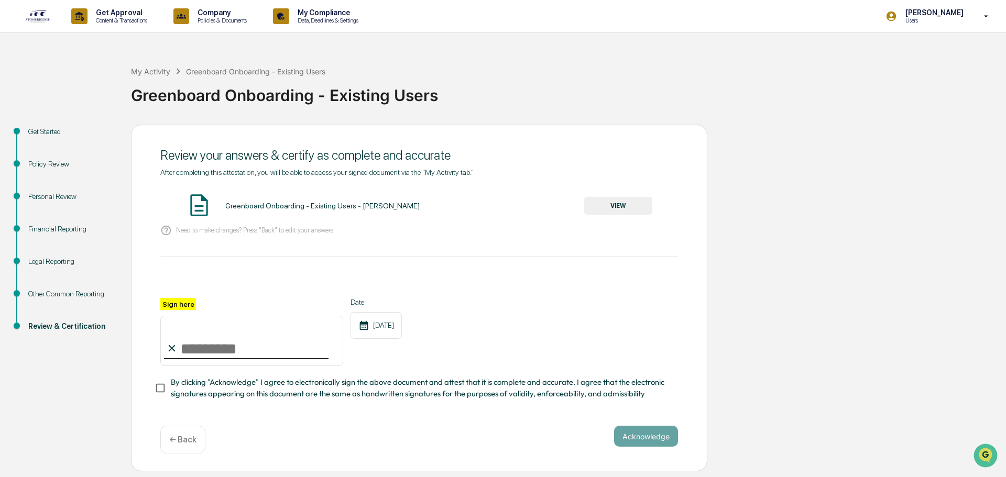
click at [185, 347] on input "Sign here" at bounding box center [251, 341] width 183 height 50
type input "**********"
click at [665, 442] on button "Acknowledge" at bounding box center [646, 436] width 64 height 21
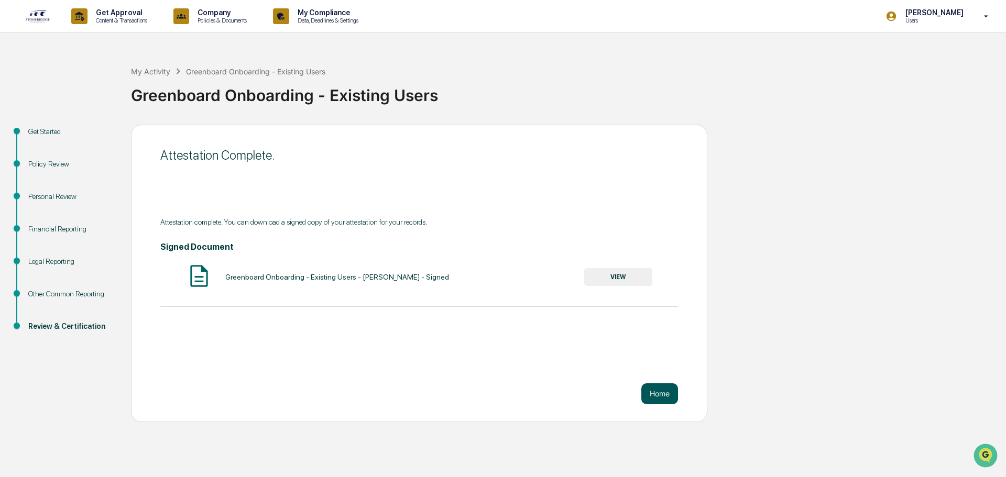
click at [665, 396] on button "Home" at bounding box center [659, 394] width 37 height 21
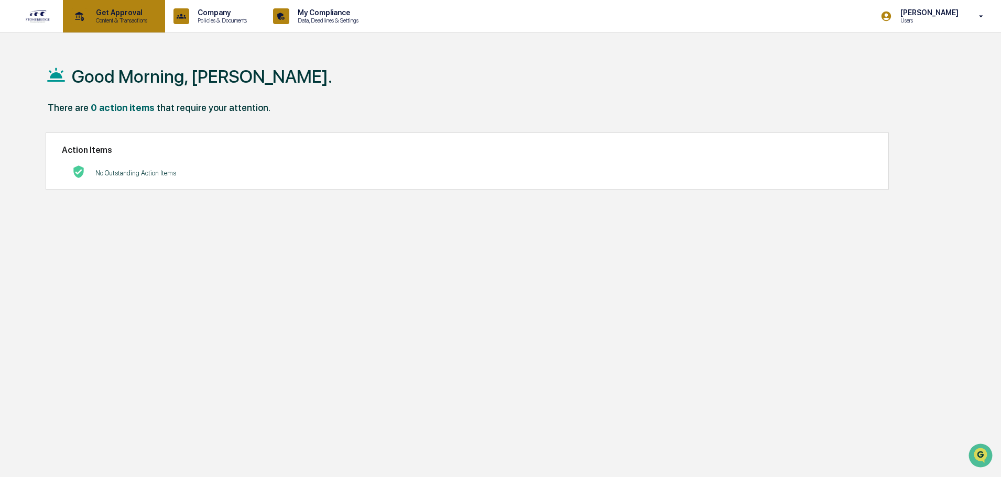
click at [134, 16] on p "Get Approval" at bounding box center [120, 12] width 65 height 8
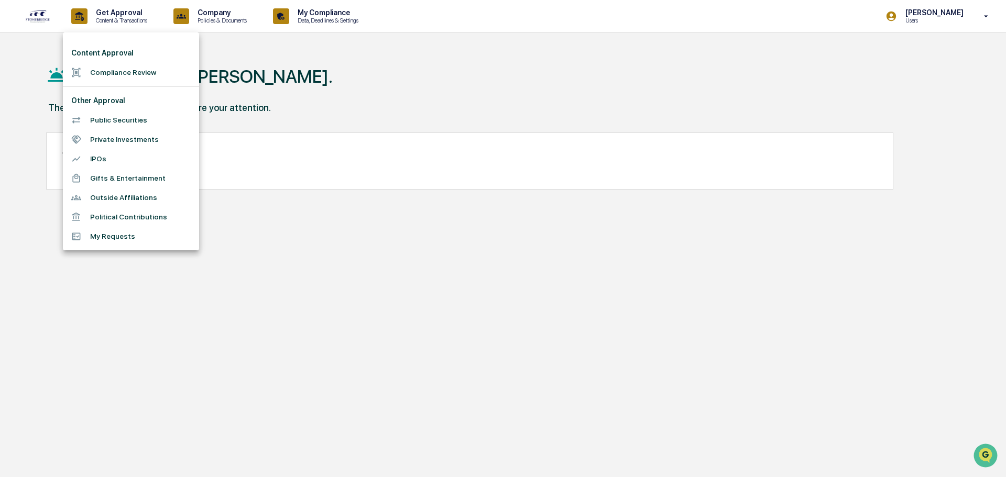
click at [235, 16] on div at bounding box center [503, 238] width 1006 height 477
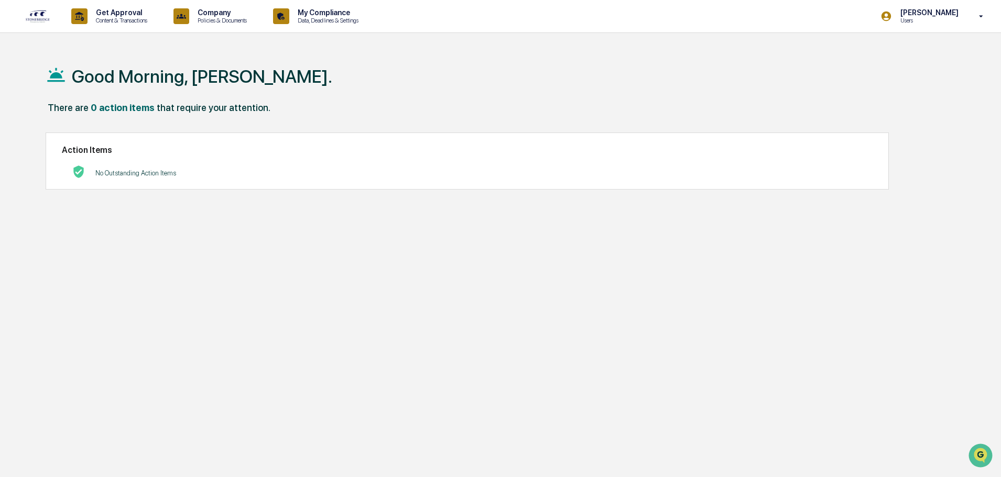
click at [236, 16] on p "Company" at bounding box center [220, 12] width 63 height 8
click at [337, 10] on div at bounding box center [503, 238] width 1006 height 477
click at [307, 12] on p "My Compliance" at bounding box center [326, 12] width 74 height 8
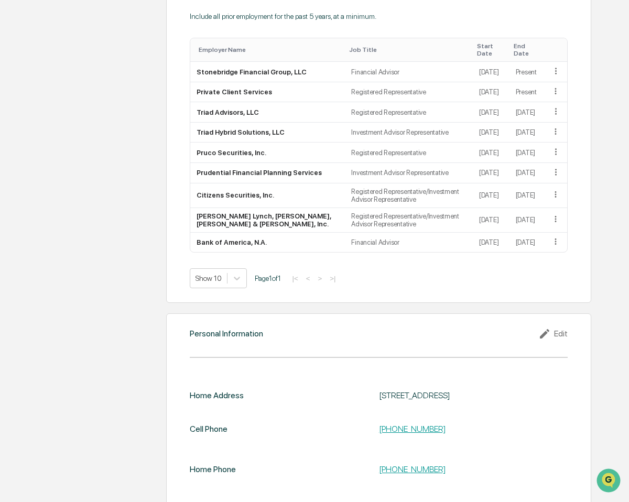
scroll to position [837, 0]
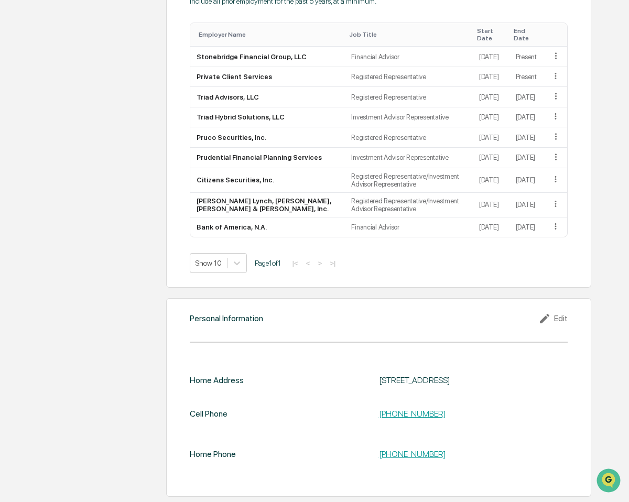
click at [546, 323] on icon at bounding box center [546, 318] width 16 height 13
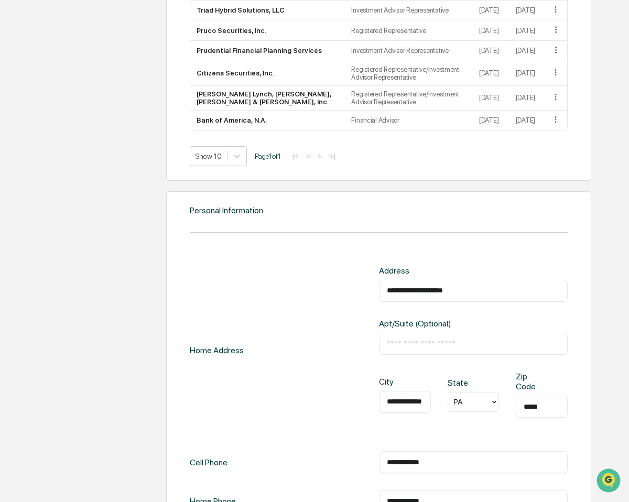
scroll to position [1012, 0]
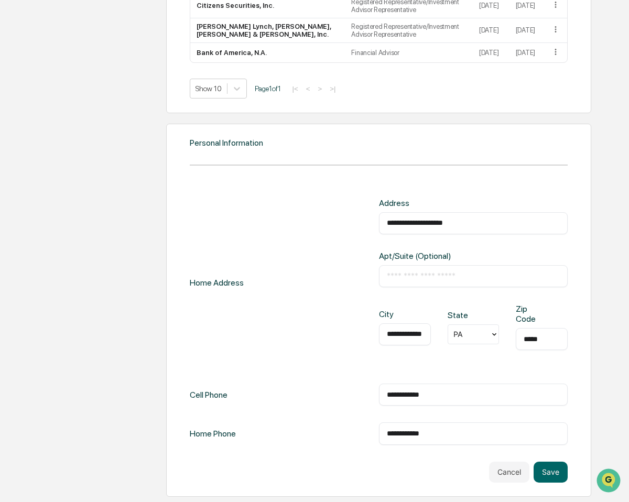
click at [448, 223] on input "**********" at bounding box center [473, 223] width 173 height 10
type input "**********"
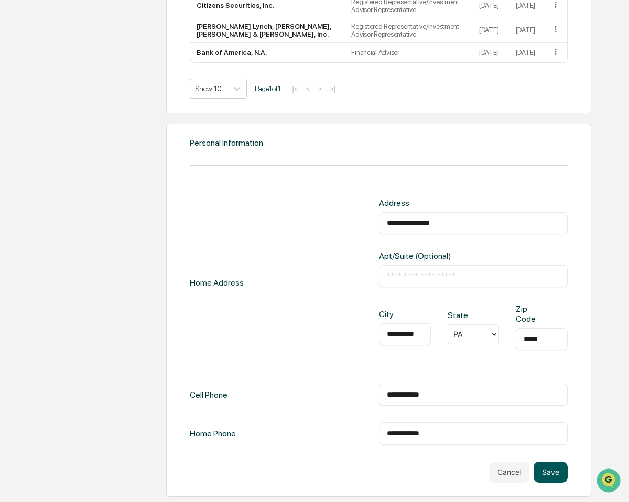
type input "*****"
click at [559, 473] on button "Save" at bounding box center [550, 472] width 34 height 21
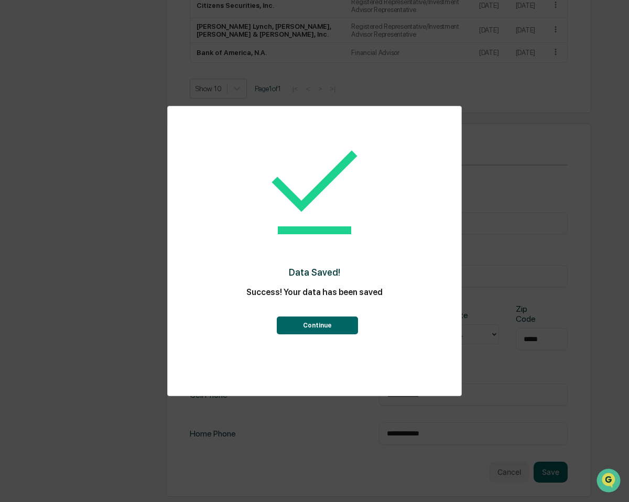
click at [321, 329] on button "Continue" at bounding box center [317, 326] width 81 height 18
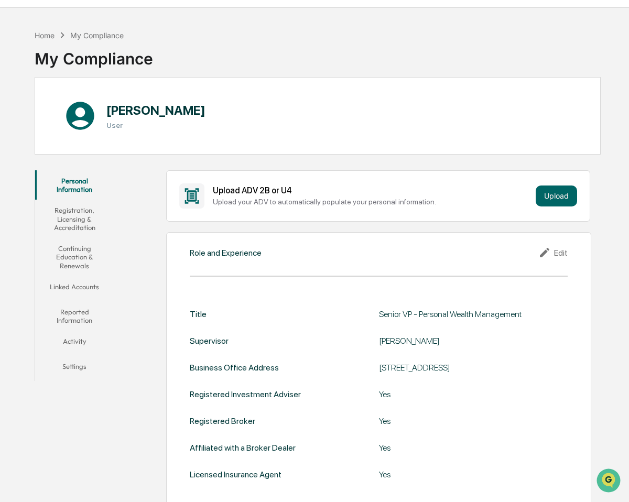
scroll to position [0, 0]
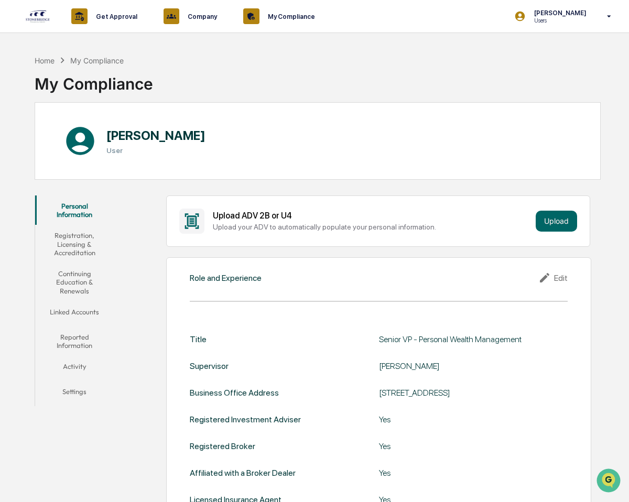
click at [83, 238] on button "Registration, Licensing & Accreditation" at bounding box center [74, 244] width 79 height 38
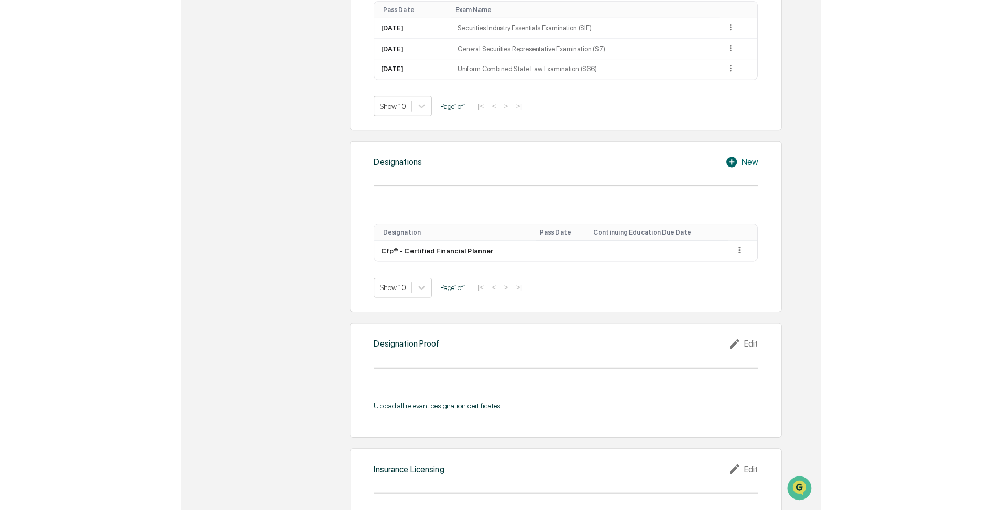
scroll to position [629, 0]
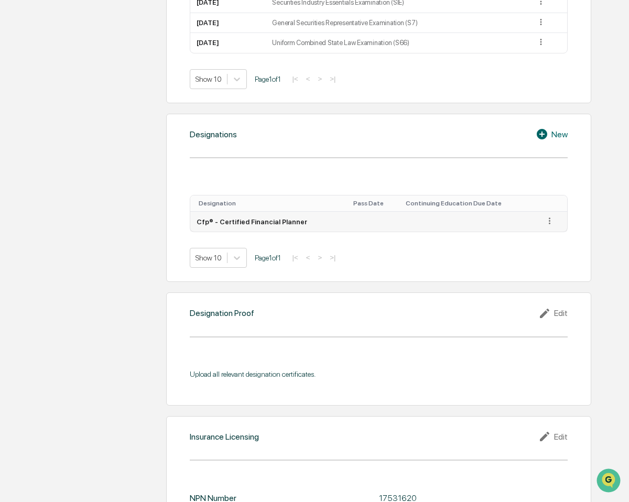
click at [551, 221] on icon at bounding box center [549, 221] width 10 height 10
click at [540, 233] on div "Edit" at bounding box center [537, 235] width 34 height 17
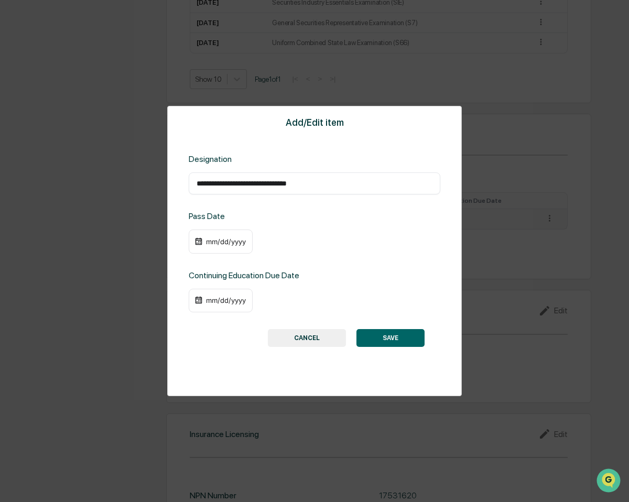
drag, startPoint x: 201, startPoint y: 187, endPoint x: 208, endPoint y: 187, distance: 6.8
click at [208, 187] on input "**********" at bounding box center [315, 183] width 236 height 10
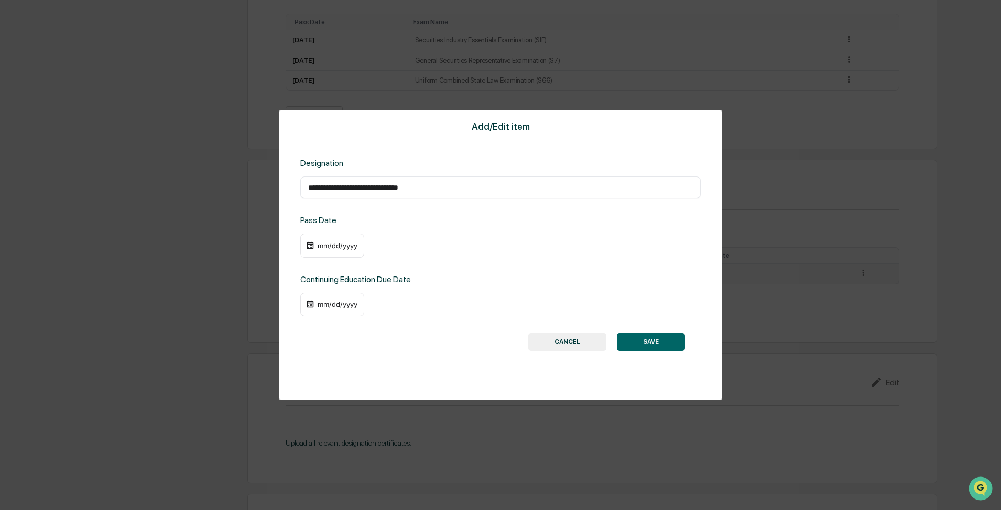
type input "**********"
click at [322, 244] on div "mm/dd/yyyy" at bounding box center [338, 246] width 42 height 8
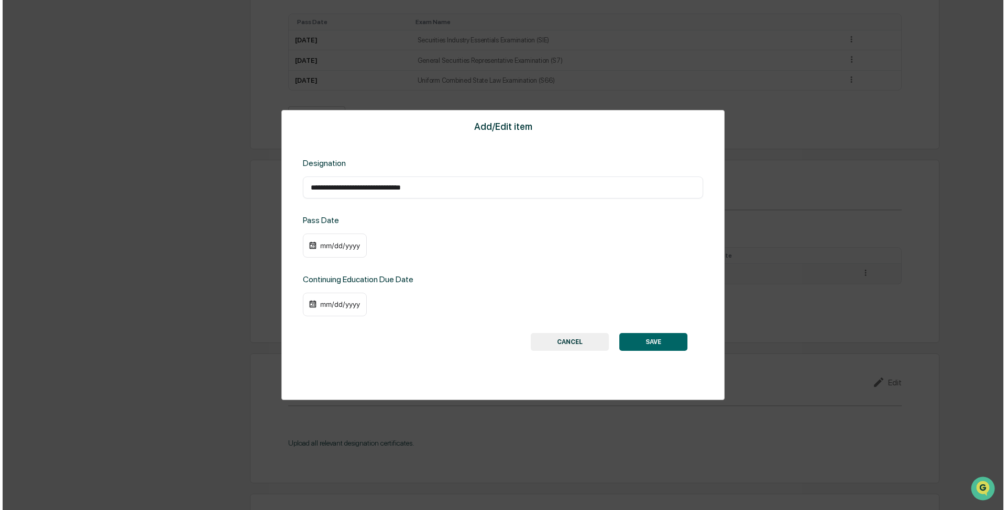
scroll to position [629, 0]
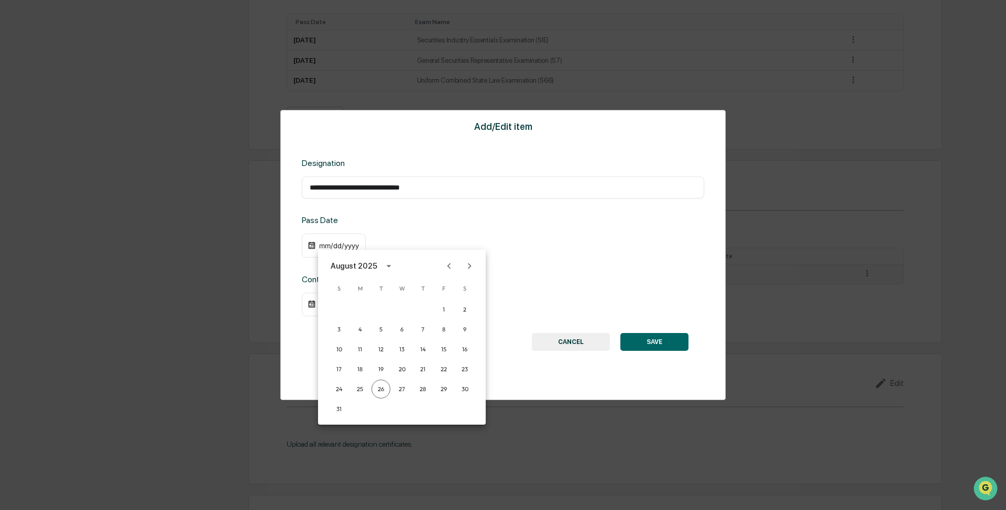
click at [332, 244] on div at bounding box center [503, 255] width 1006 height 510
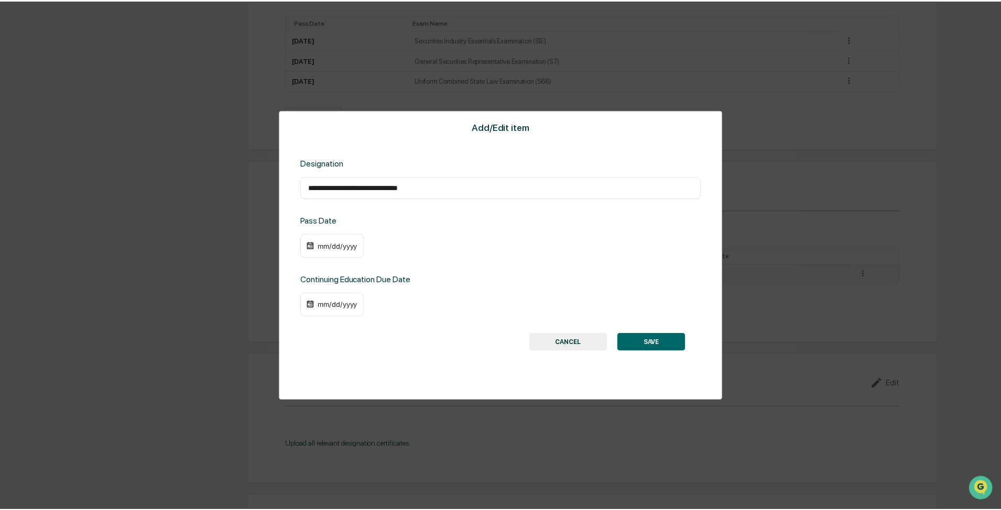
scroll to position [629, 0]
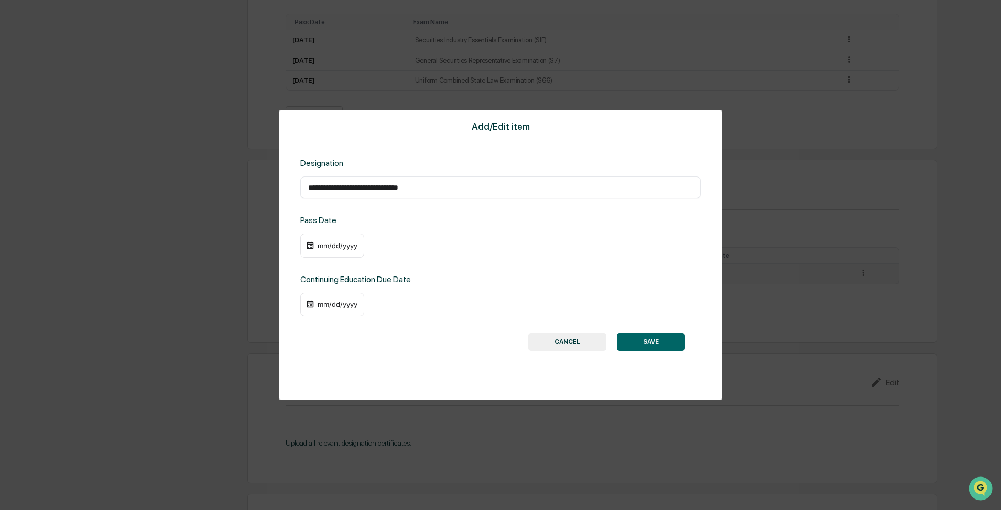
click at [315, 247] on div "mm/dd/yyyy" at bounding box center [332, 246] width 64 height 24
click at [306, 246] on img at bounding box center [310, 246] width 8 height 8
click at [325, 246] on div "mm/dd/yyyy" at bounding box center [338, 246] width 42 height 8
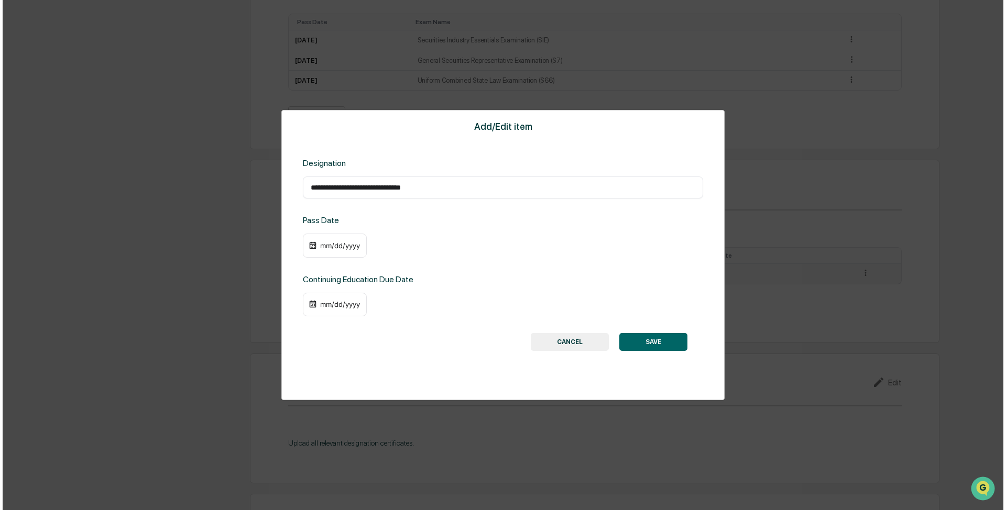
scroll to position [629, 0]
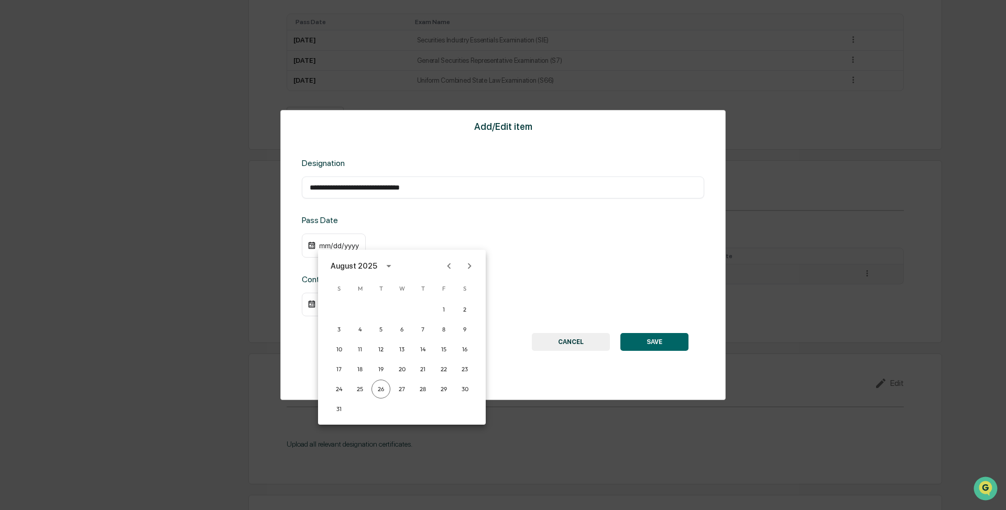
click at [388, 269] on icon "calendar view is open, switch to year view" at bounding box center [389, 266] width 12 height 12
click at [452, 383] on button "2016" at bounding box center [457, 381] width 38 height 19
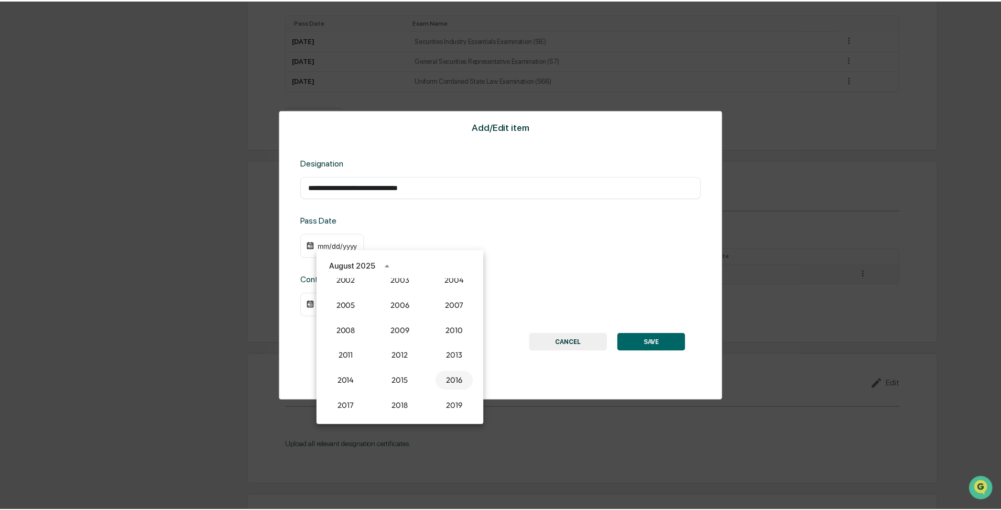
scroll to position [629, 0]
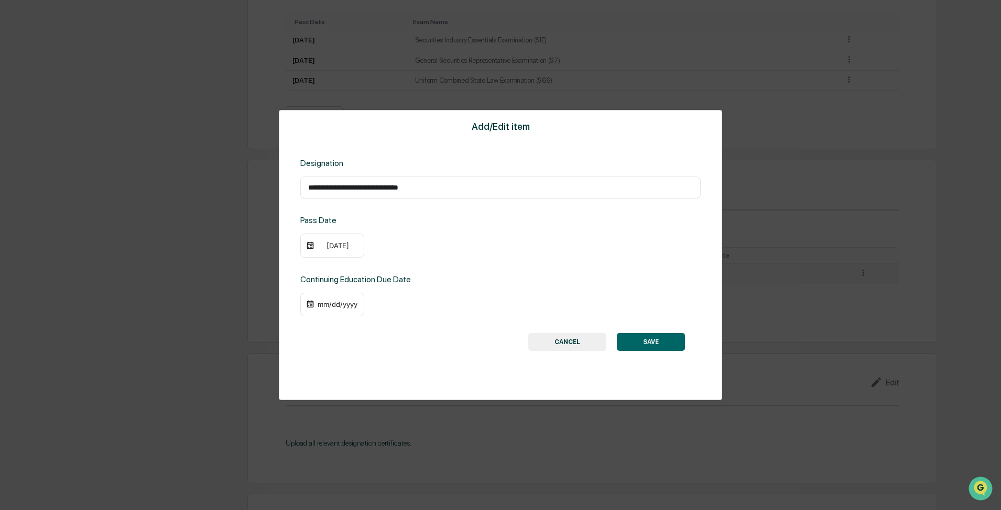
click at [317, 243] on div "08/26/2016" at bounding box center [338, 246] width 42 height 8
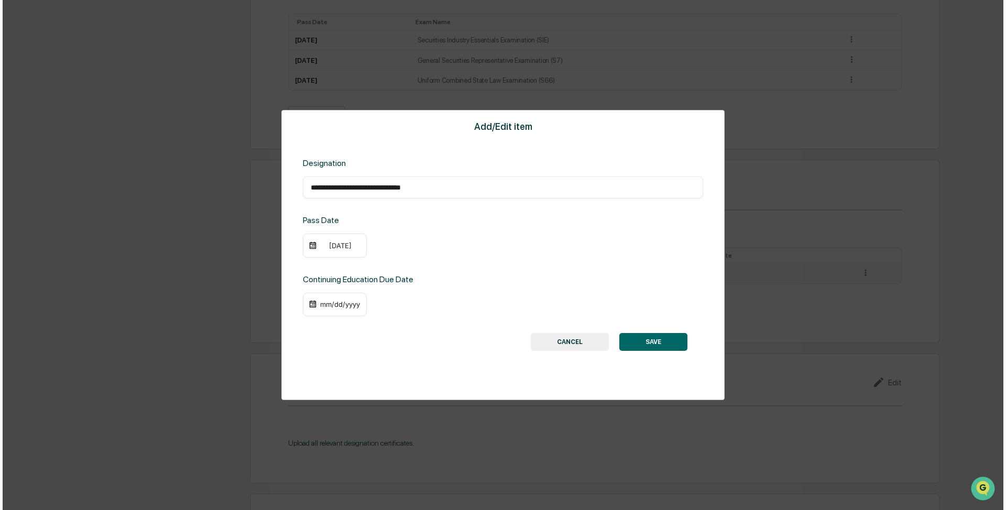
scroll to position [629, 0]
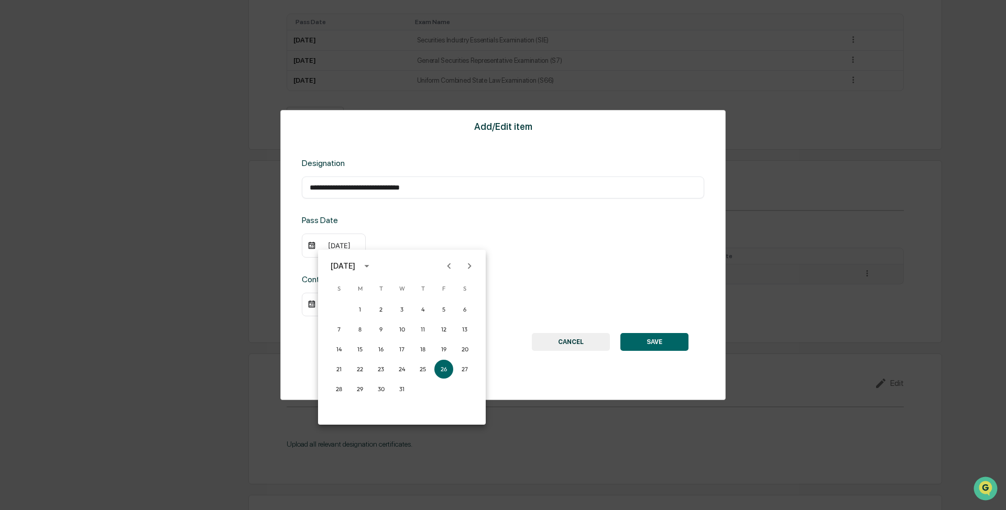
click at [466, 263] on icon "Next month" at bounding box center [470, 266] width 12 height 12
click at [469, 264] on icon "Next month" at bounding box center [470, 266] width 4 height 6
click at [337, 369] on button "18" at bounding box center [339, 369] width 19 height 19
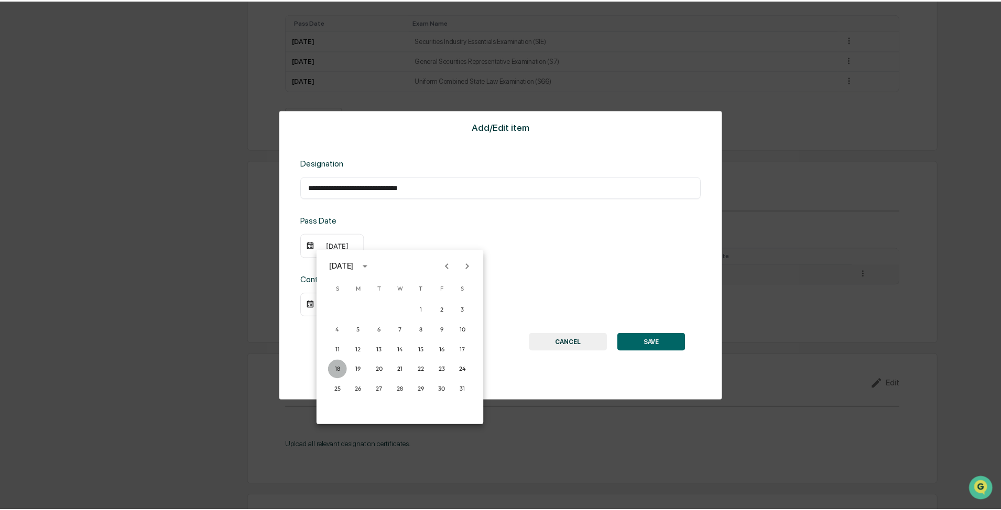
scroll to position [629, 0]
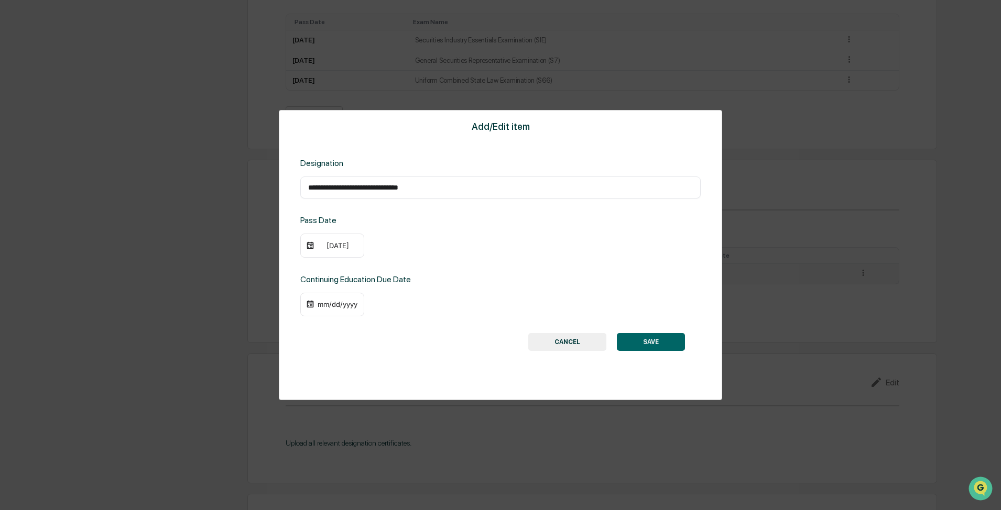
click at [346, 247] on div "12/18/2016" at bounding box center [338, 246] width 42 height 8
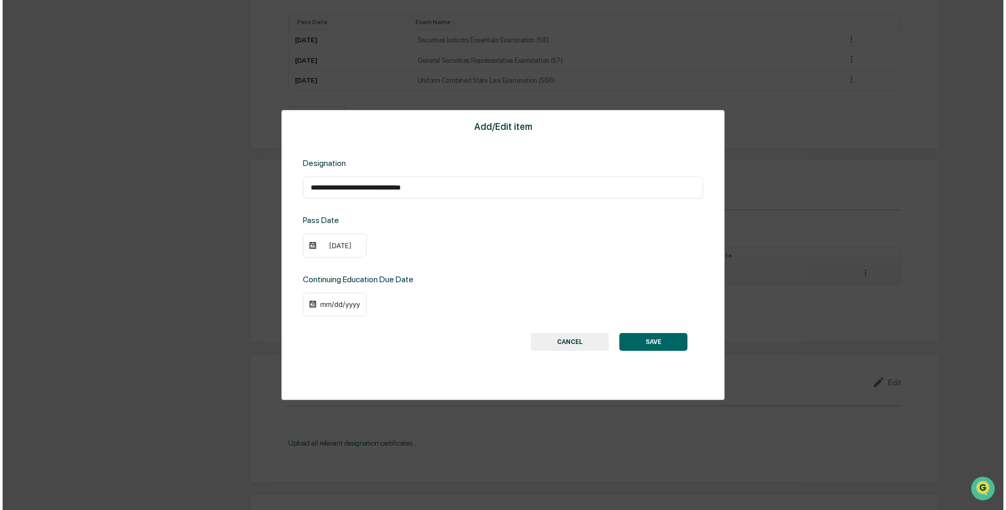
scroll to position [629, 0]
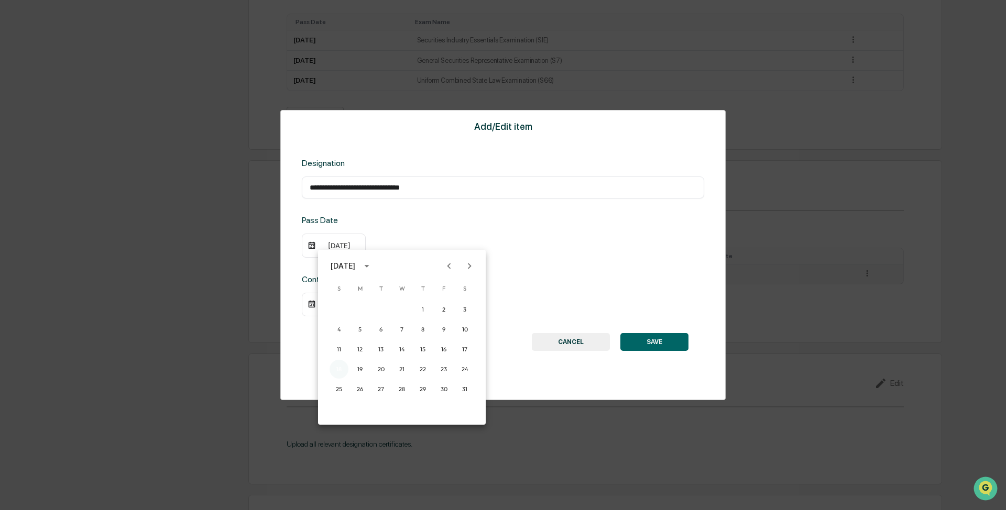
click at [339, 367] on button "18" at bounding box center [339, 369] width 19 height 19
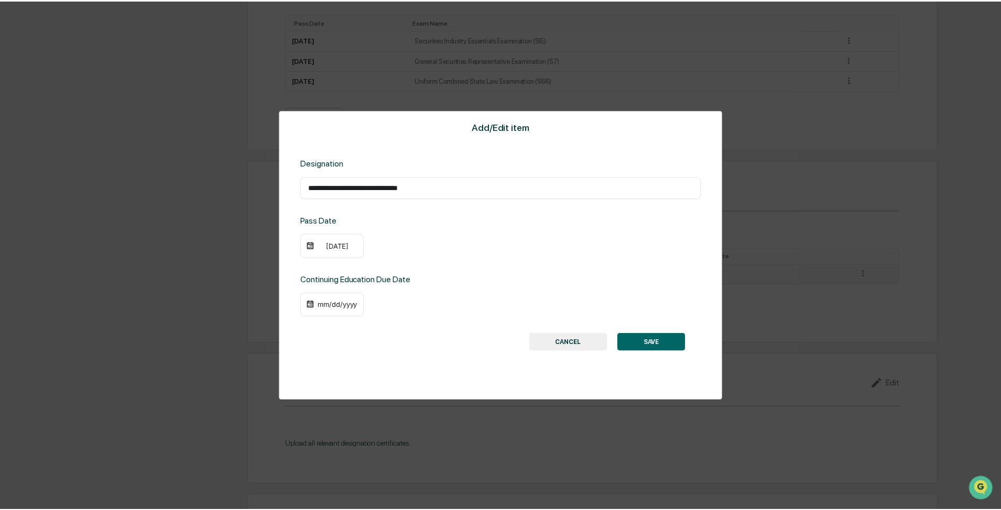
scroll to position [629, 0]
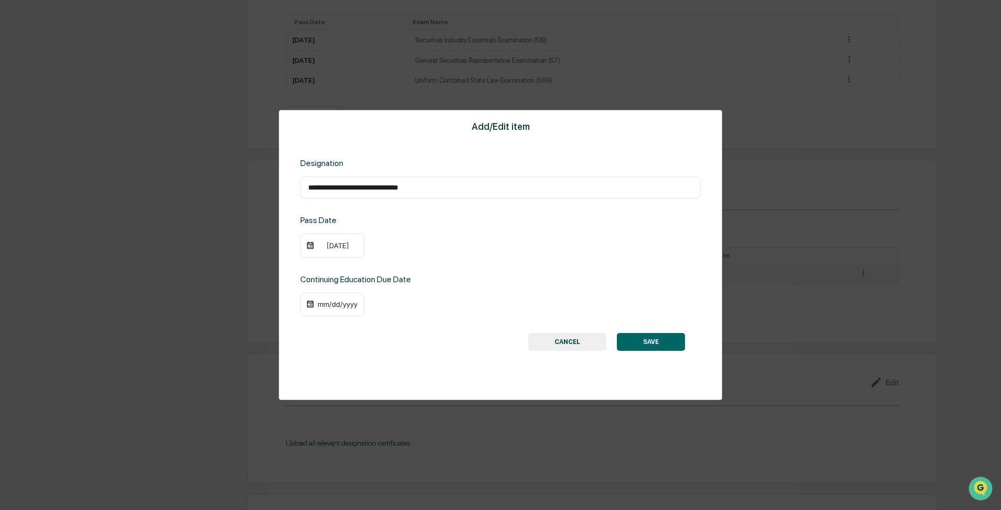
click at [348, 245] on div "12/18/2016" at bounding box center [338, 246] width 42 height 8
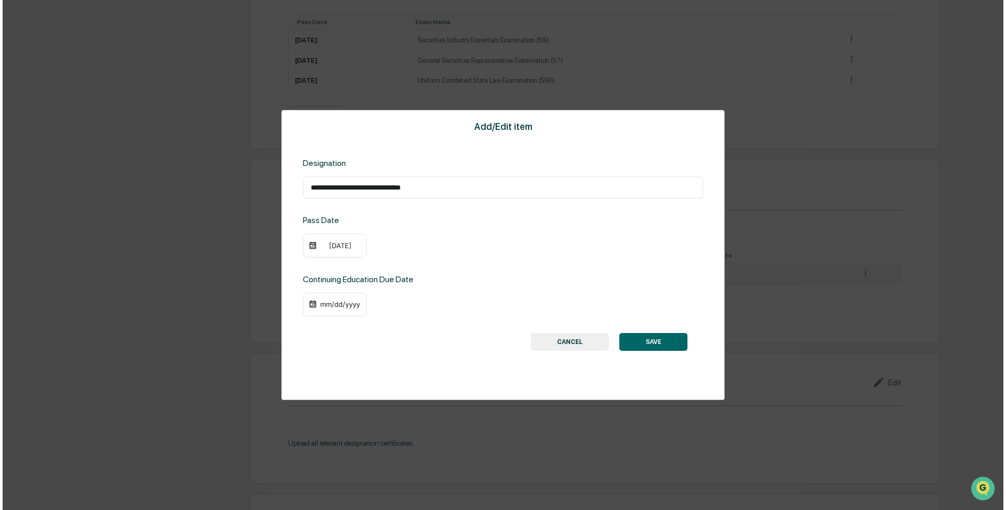
scroll to position [629, 0]
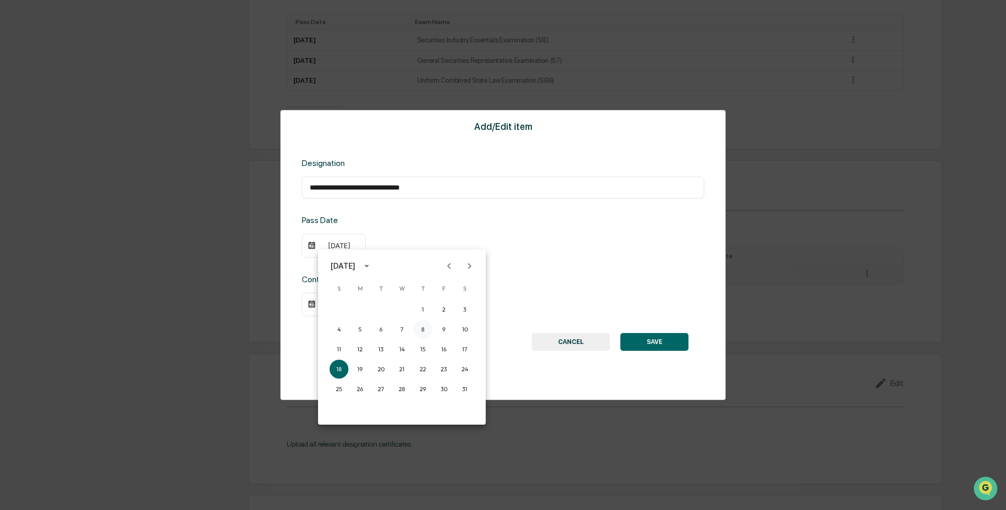
click at [421, 327] on button "8" at bounding box center [422, 329] width 19 height 19
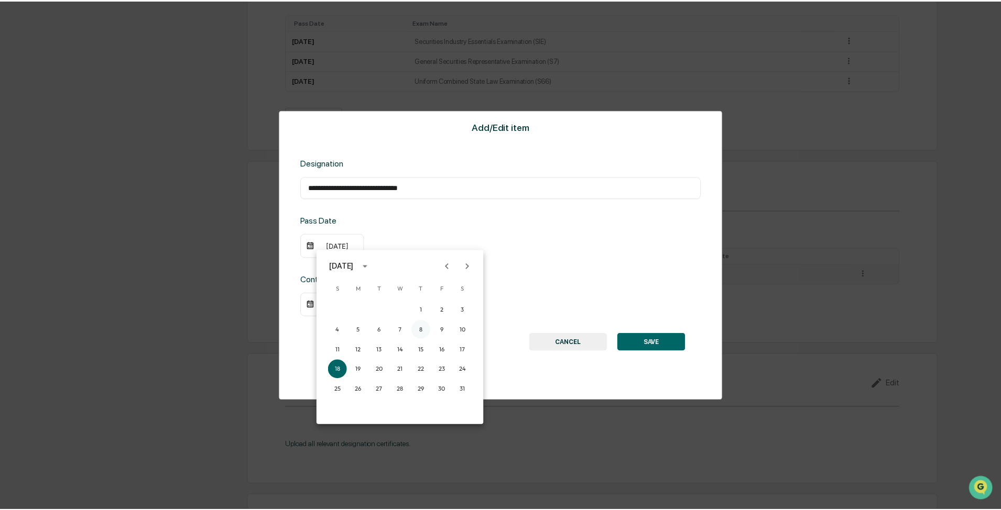
scroll to position [629, 0]
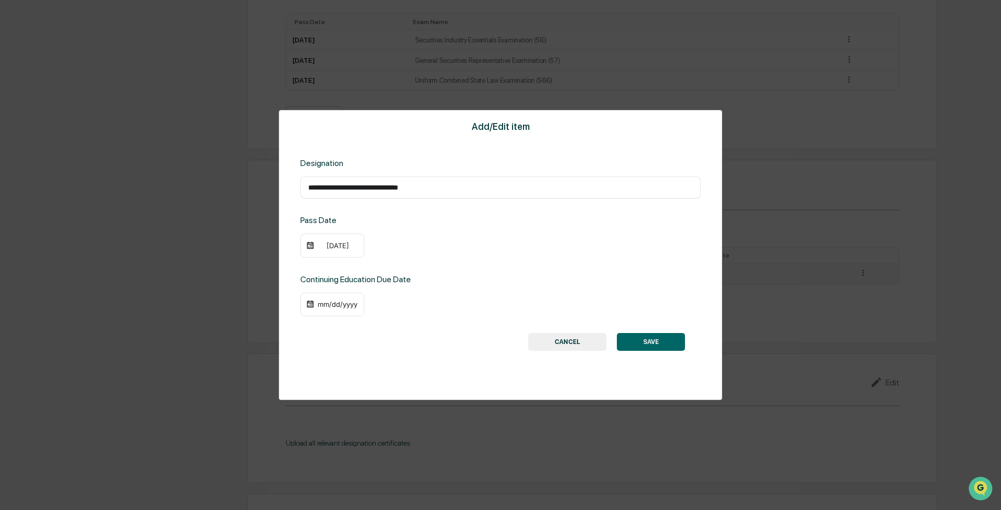
click at [341, 305] on div "mm/dd/yyyy" at bounding box center [338, 304] width 42 height 8
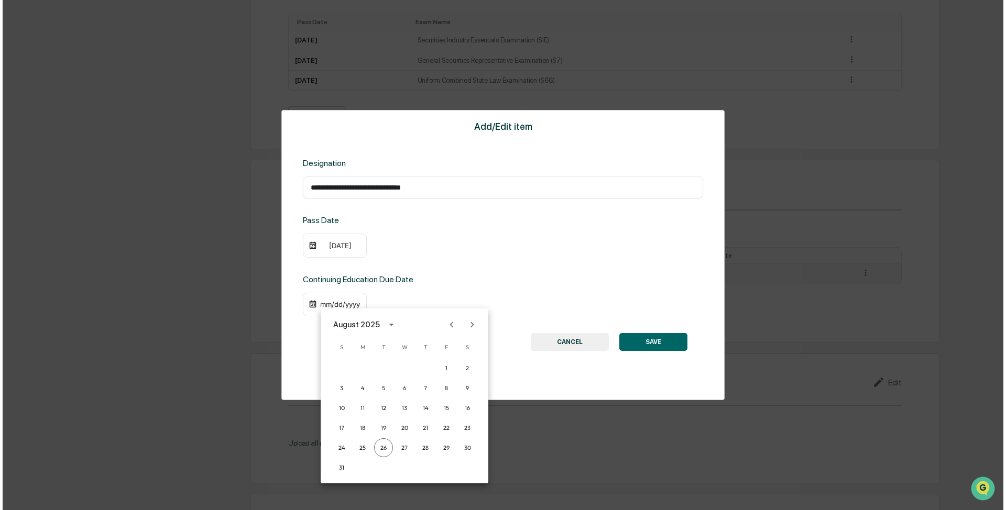
scroll to position [629, 0]
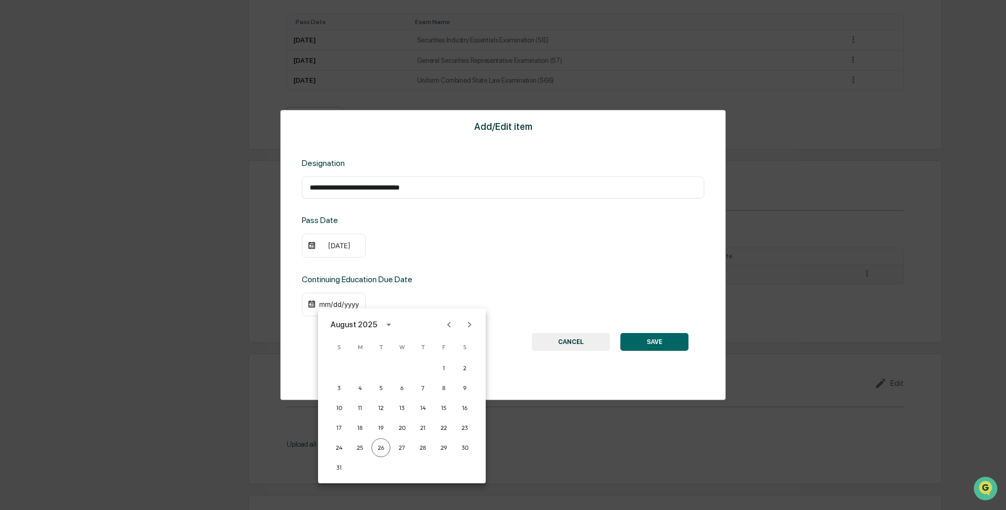
click at [384, 326] on icon "calendar view is open, switch to year view" at bounding box center [389, 325] width 12 height 12
click at [345, 439] on button "2026" at bounding box center [348, 435] width 38 height 19
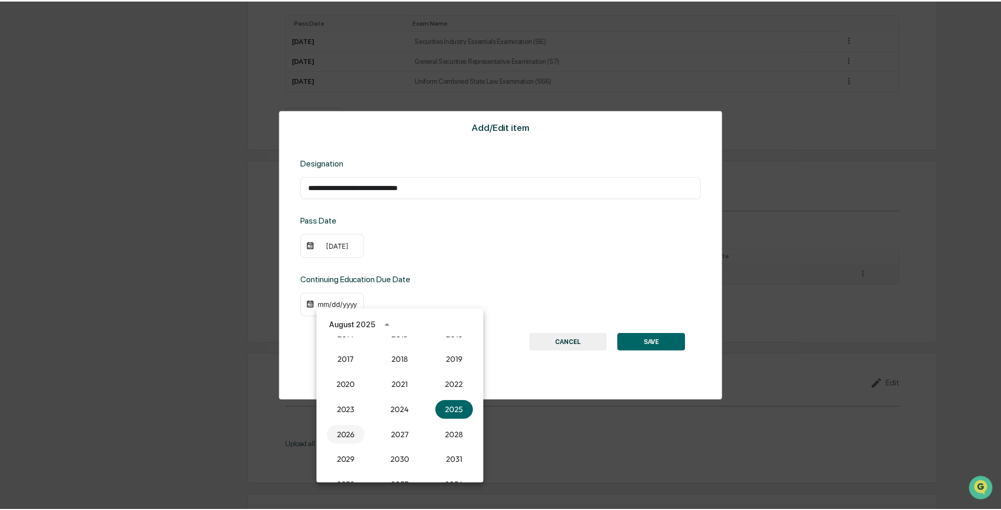
scroll to position [629, 0]
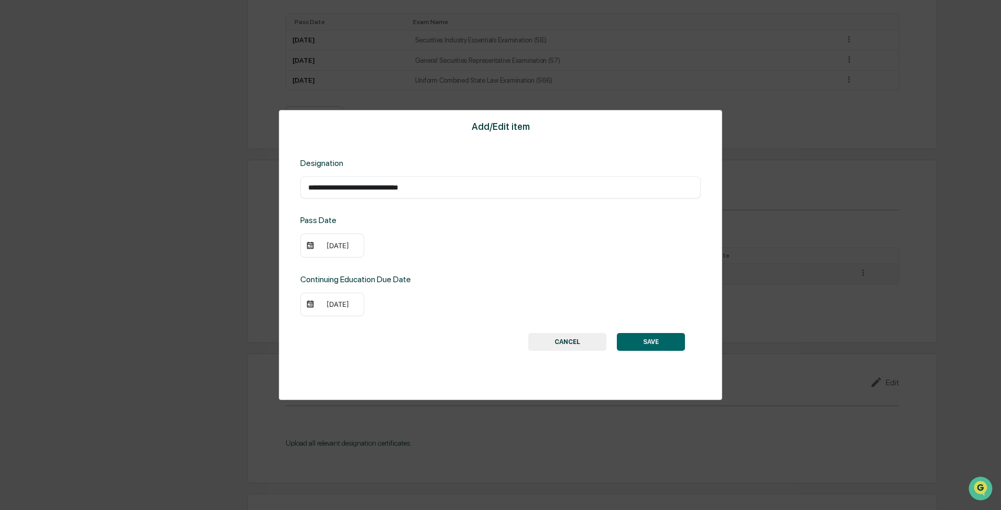
click at [337, 306] on div "08/26/2026" at bounding box center [338, 304] width 42 height 8
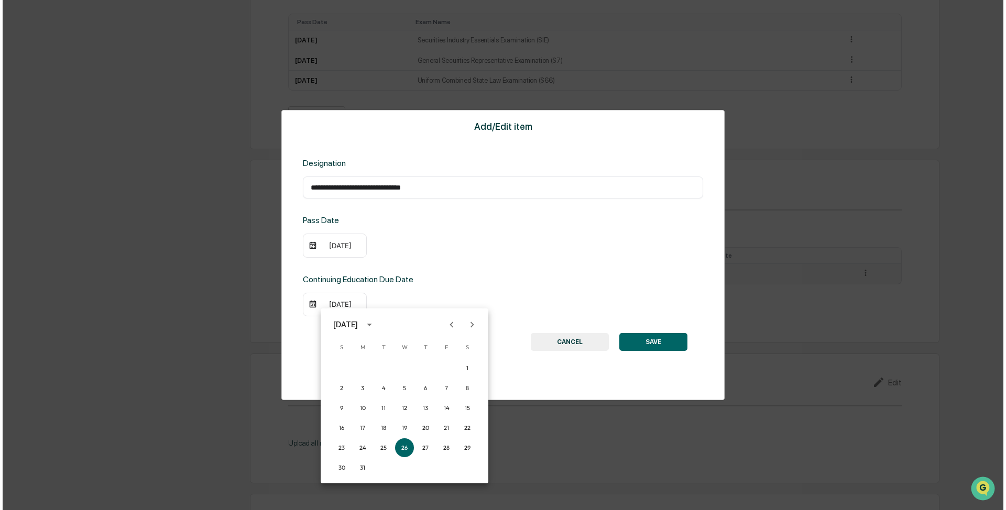
scroll to position [629, 0]
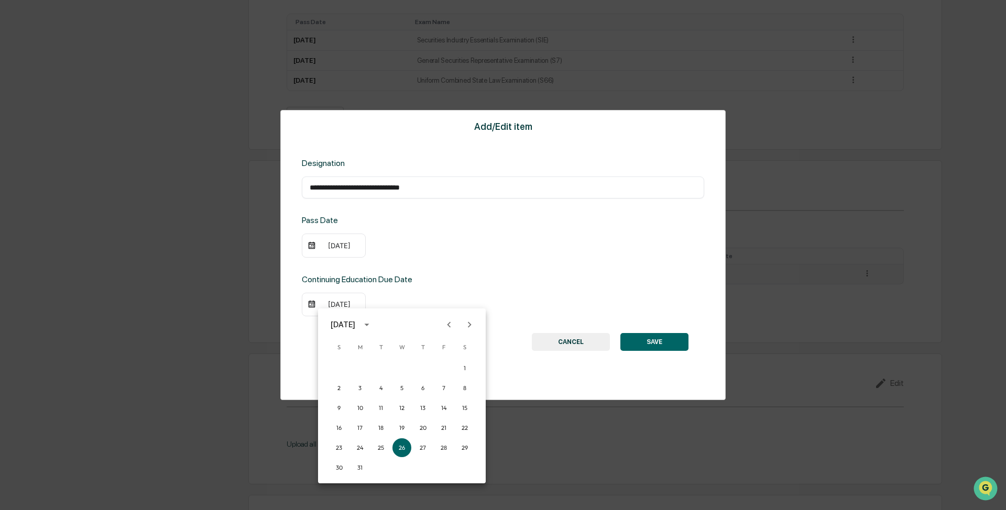
click at [445, 324] on icon "Previous month" at bounding box center [449, 325] width 12 height 12
click at [444, 452] on button "31" at bounding box center [443, 448] width 19 height 19
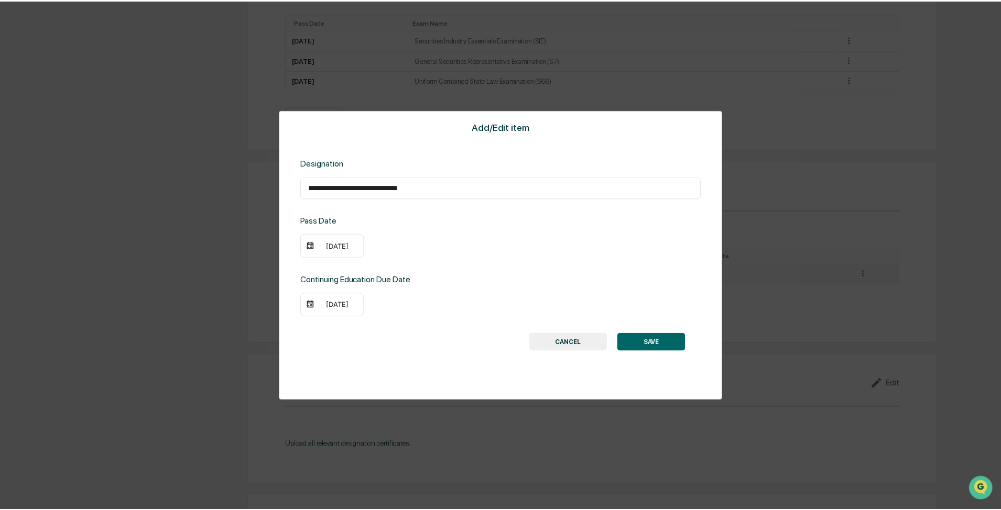
scroll to position [629, 0]
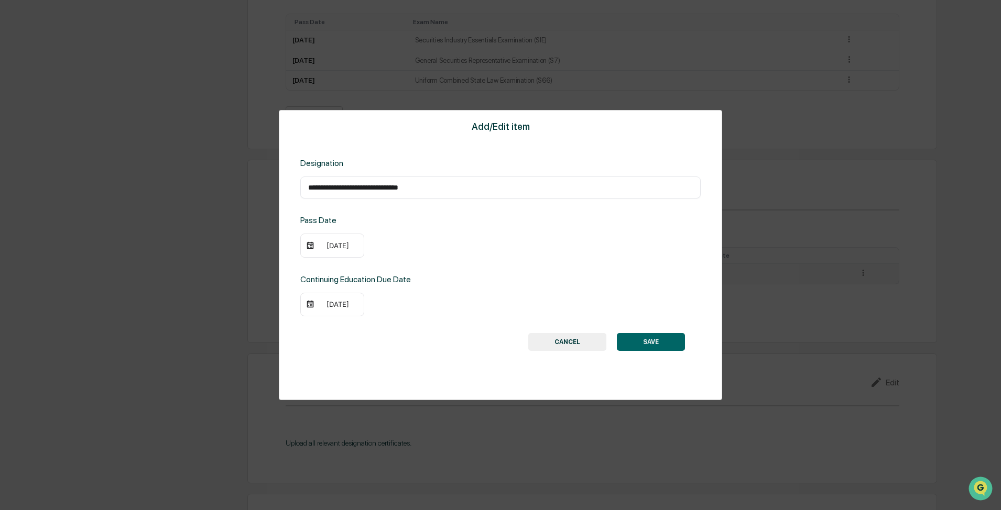
click at [628, 346] on button "SAVE" at bounding box center [651, 342] width 68 height 18
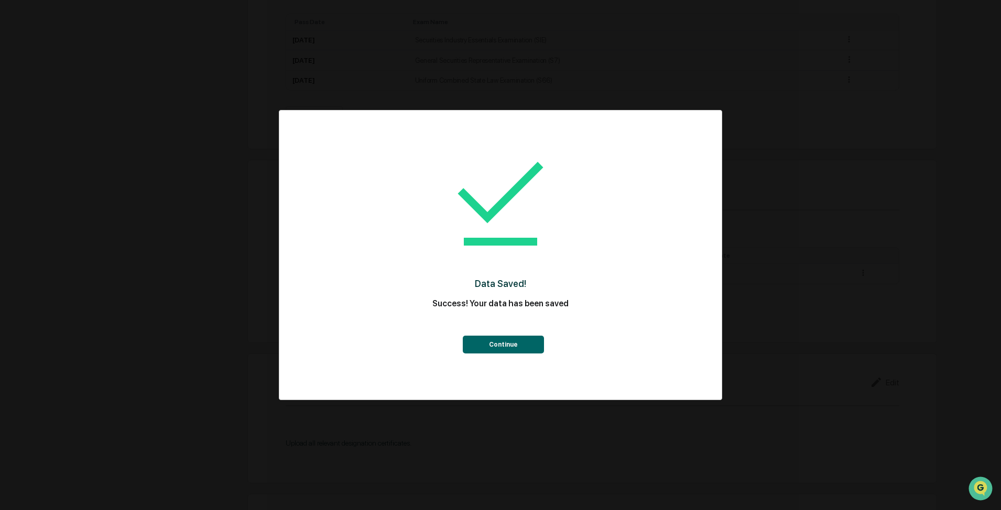
click at [524, 339] on button "Continue" at bounding box center [503, 345] width 81 height 18
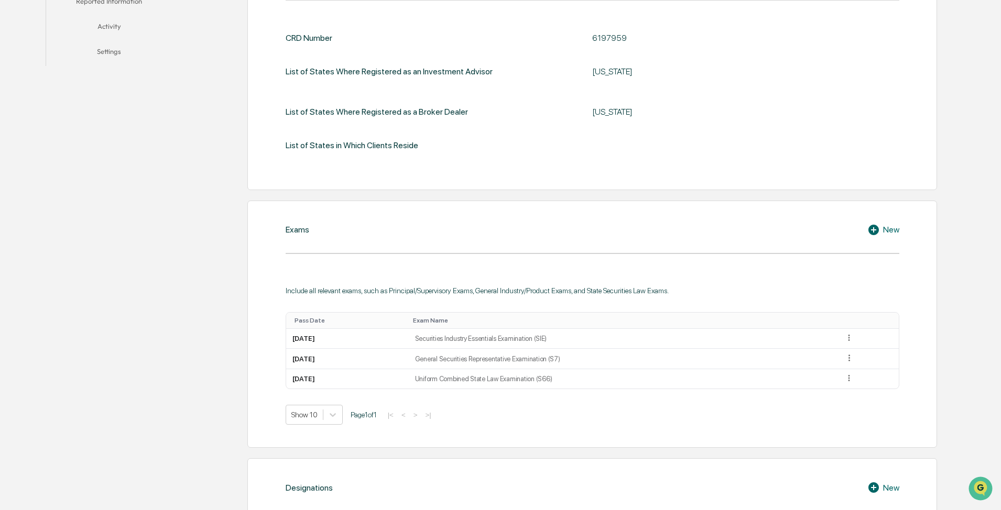
scroll to position [0, 0]
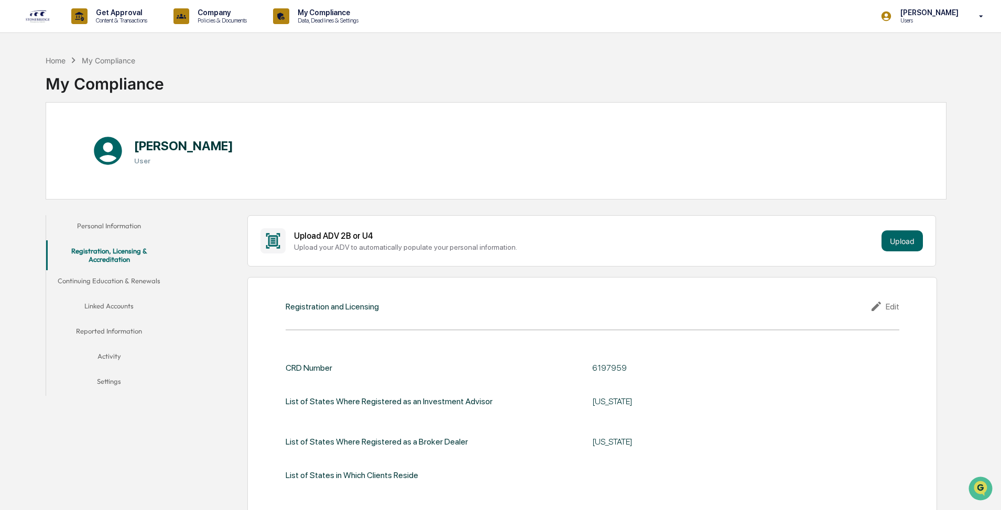
click at [126, 280] on button "Continuing Education & Renewals" at bounding box center [109, 282] width 126 height 25
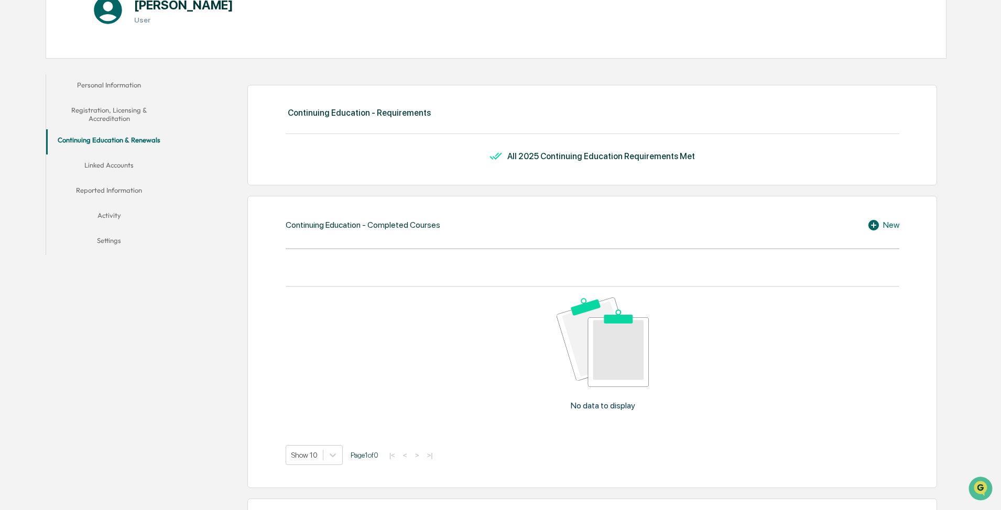
scroll to position [210, 0]
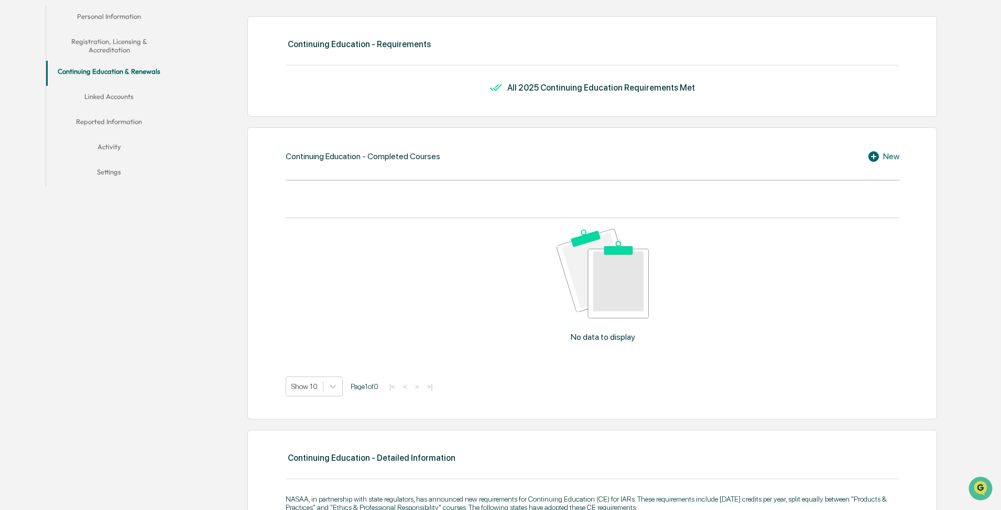
click at [120, 99] on button "Linked Accounts" at bounding box center [109, 98] width 126 height 25
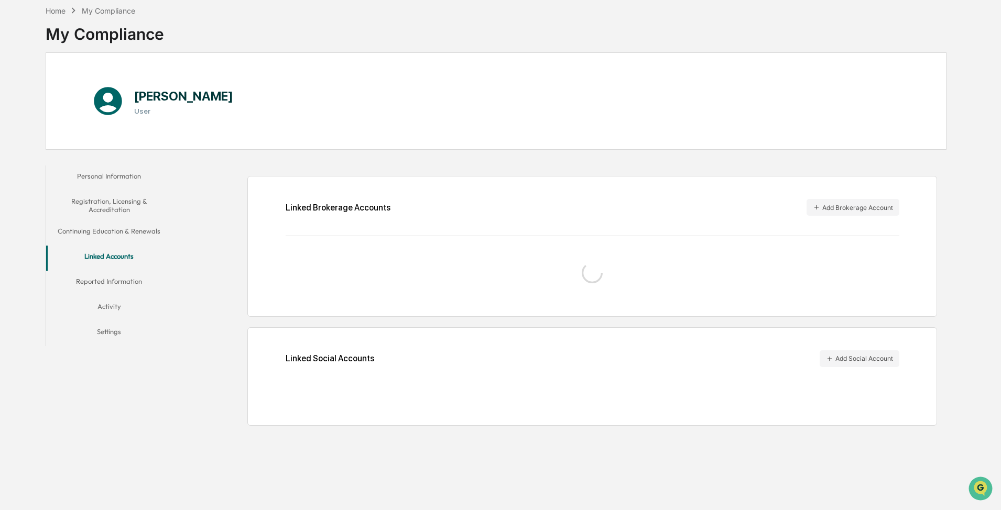
scroll to position [50, 0]
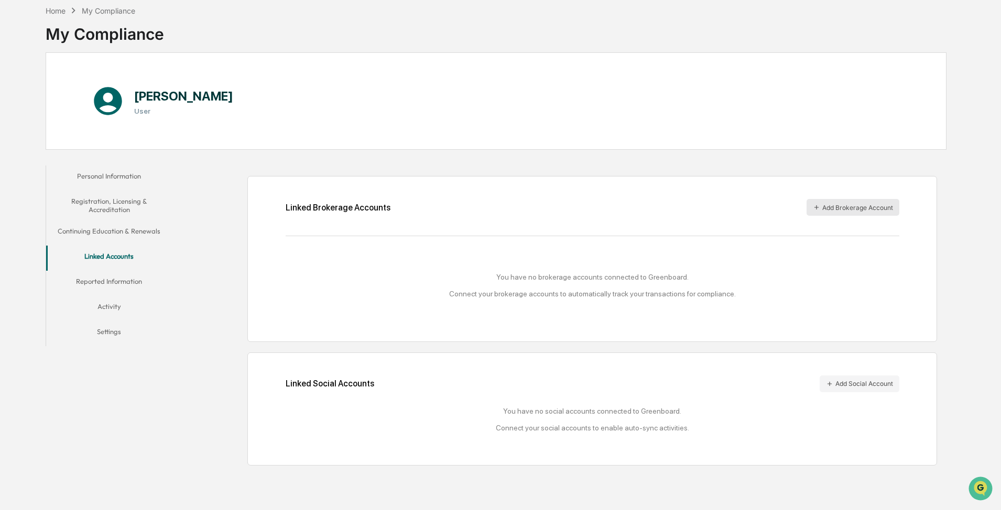
click at [628, 206] on button "Add Brokerage Account" at bounding box center [853, 207] width 93 height 17
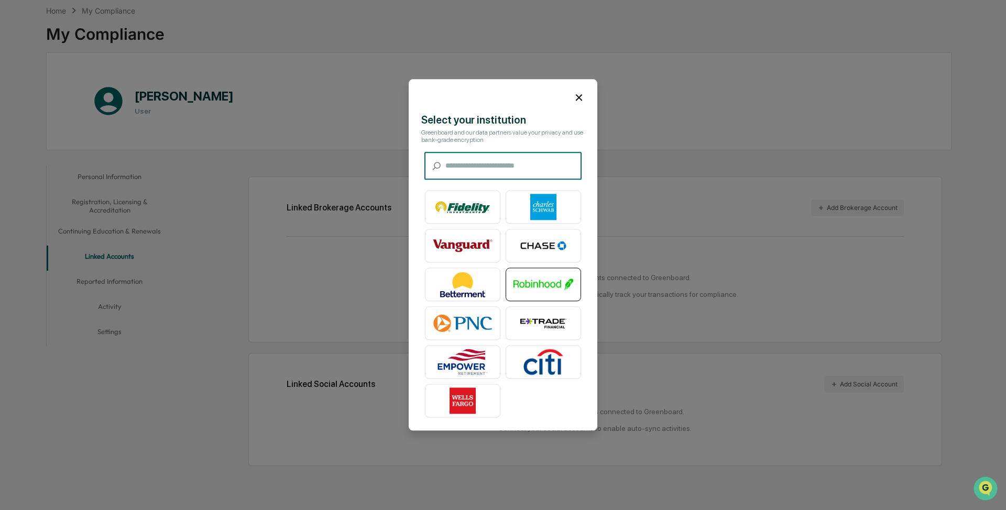
click at [546, 280] on img at bounding box center [544, 285] width 60 height 26
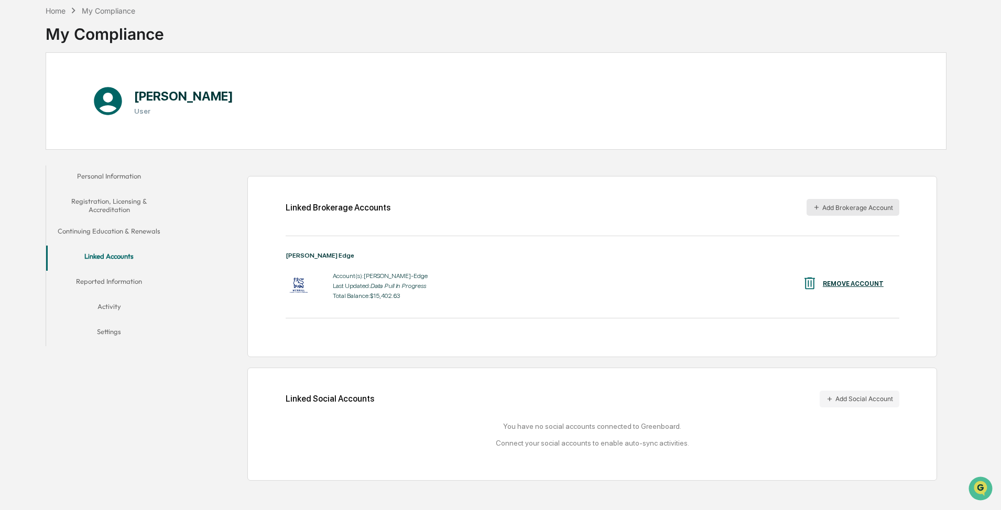
click at [628, 213] on button "Add Brokerage Account" at bounding box center [853, 207] width 93 height 17
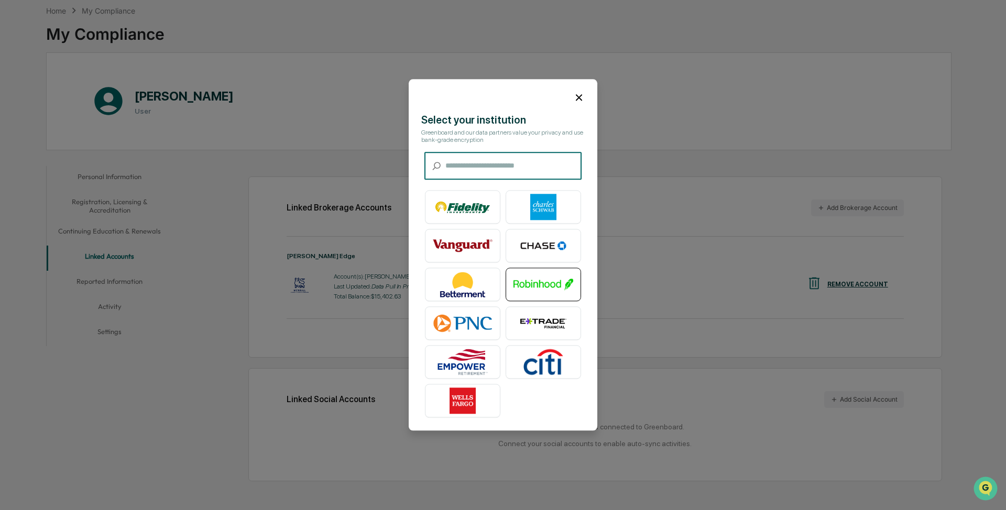
click at [517, 279] on img at bounding box center [544, 285] width 60 height 26
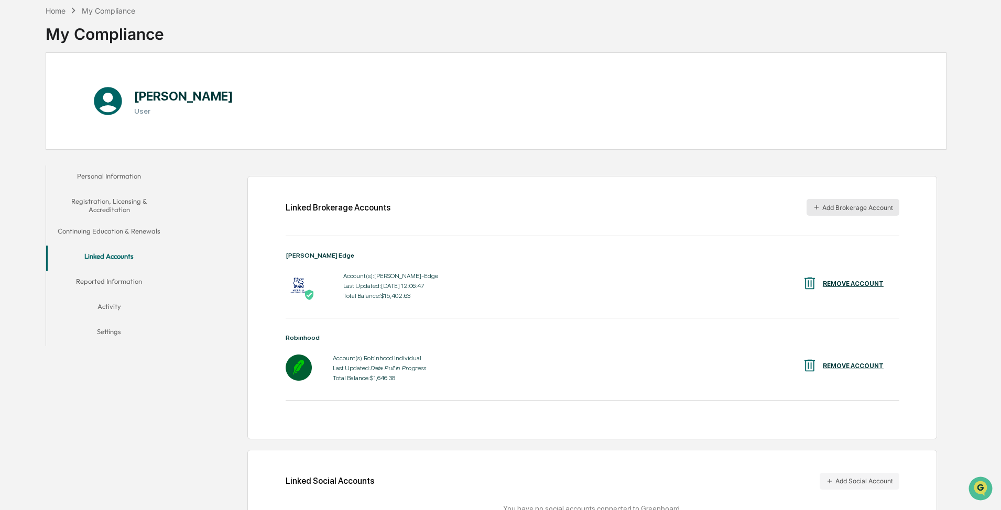
click at [628, 210] on button "Add Brokerage Account" at bounding box center [853, 207] width 93 height 17
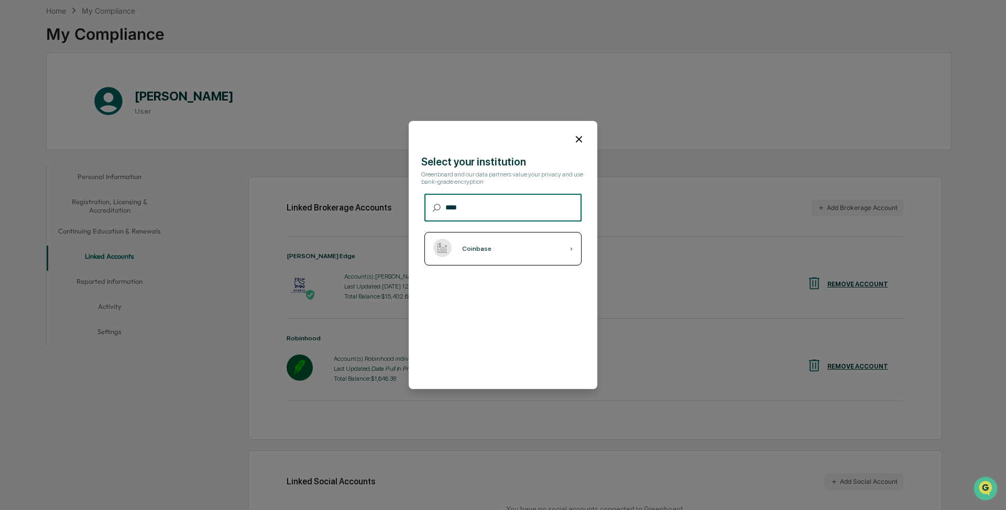
type input "****"
click at [528, 244] on div "Coinbase ›" at bounding box center [502, 249] width 157 height 34
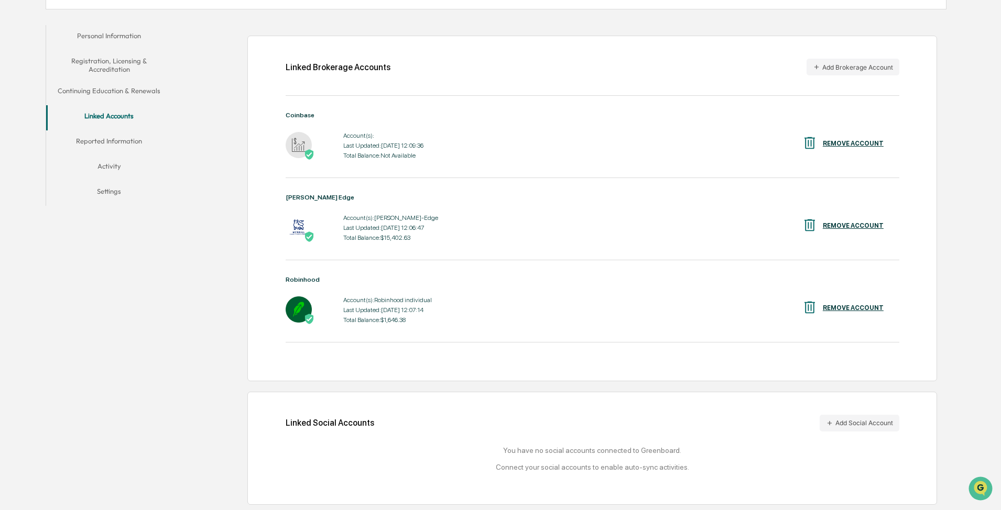
scroll to position [85, 0]
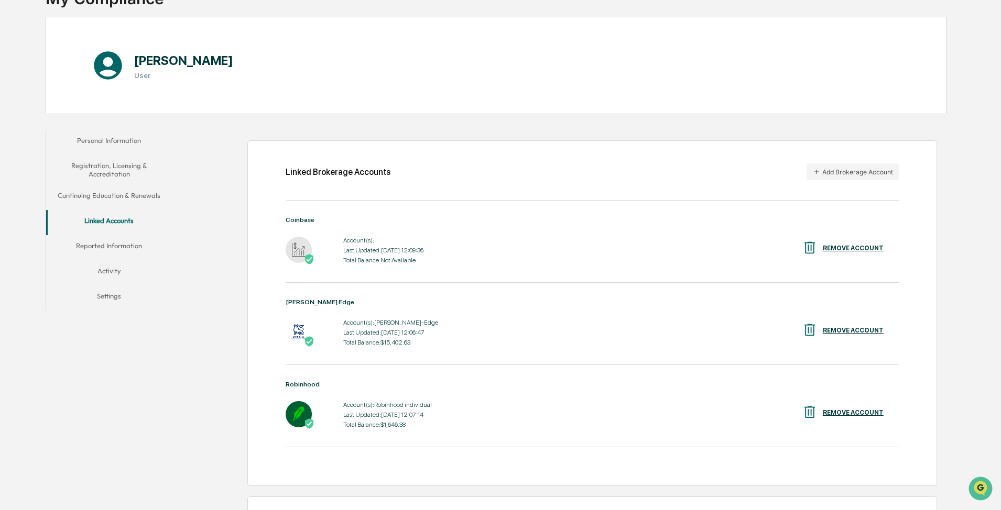
click at [619, 27] on div "Jeremy Rivers User" at bounding box center [496, 65] width 901 height 97
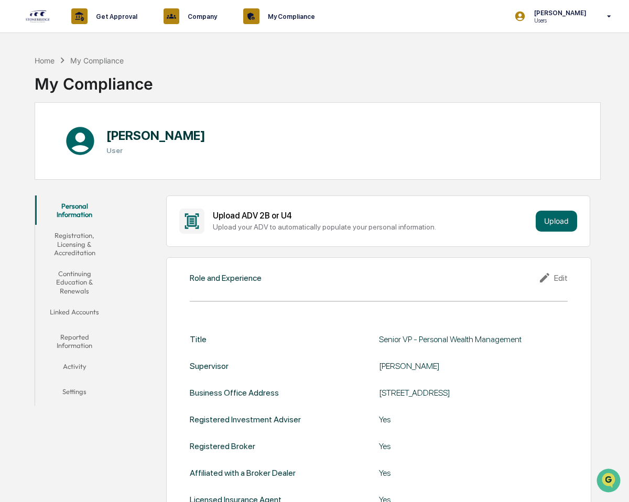
click at [71, 317] on button "Linked Accounts" at bounding box center [74, 313] width 79 height 25
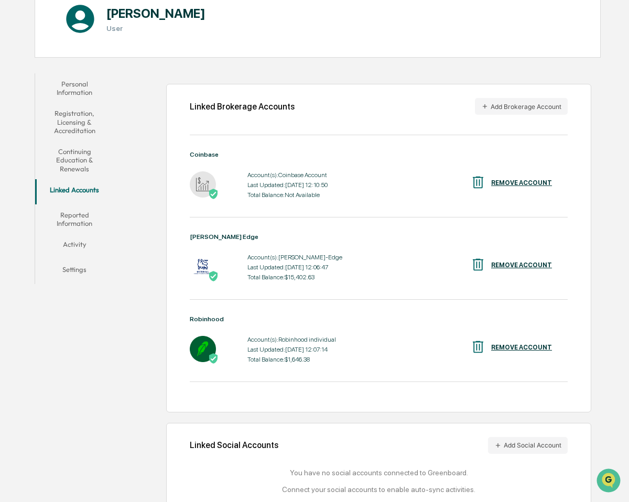
scroll to position [144, 0]
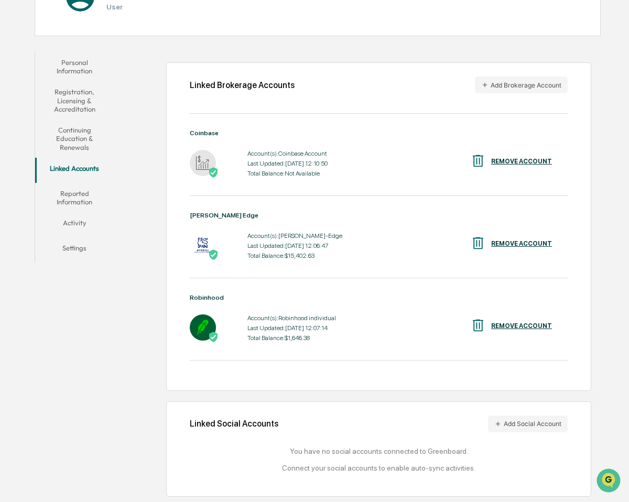
click at [534, 435] on div "Linked Social Accounts Add Social Account You have no social accounts connected…" at bounding box center [379, 449] width 378 height 67
click at [537, 421] on button "Add Social Account" at bounding box center [528, 424] width 80 height 17
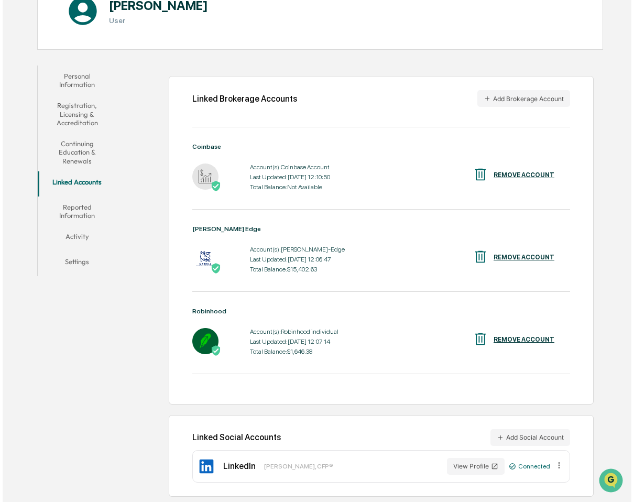
scroll to position [0, 0]
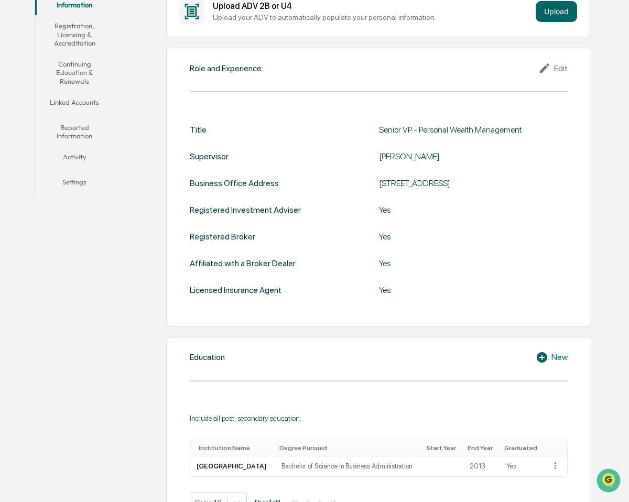
click at [80, 96] on button "Linked Accounts" at bounding box center [74, 104] width 79 height 25
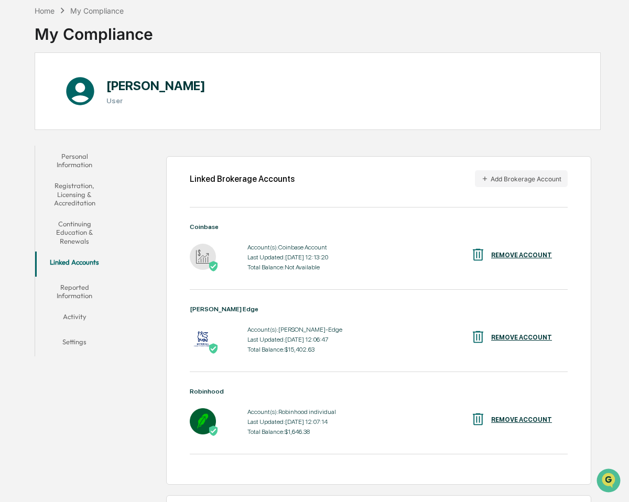
scroll to position [130, 0]
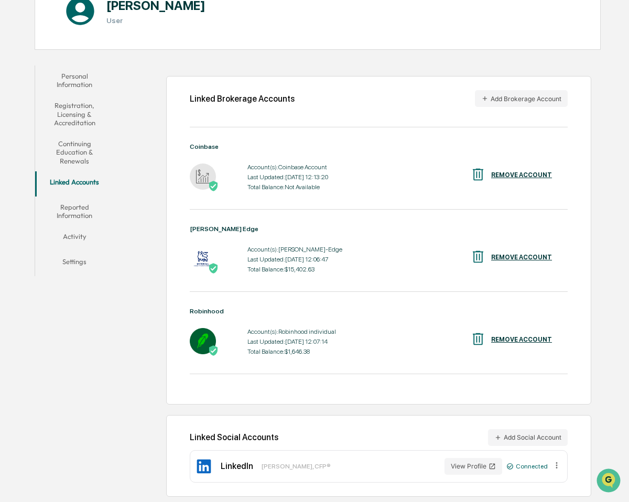
click at [70, 207] on button "Reported Information" at bounding box center [74, 212] width 79 height 30
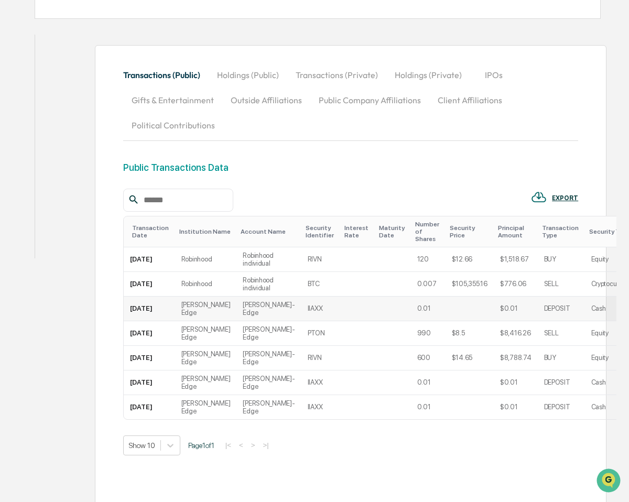
scroll to position [178, 0]
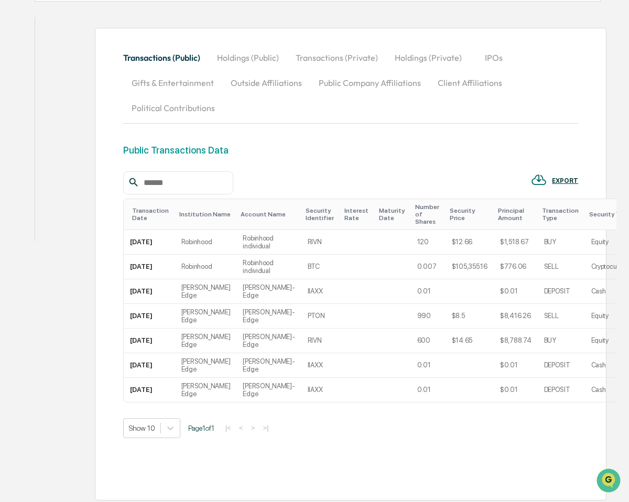
click at [69, 200] on button "Activity" at bounding box center [58, 203] width 47 height 25
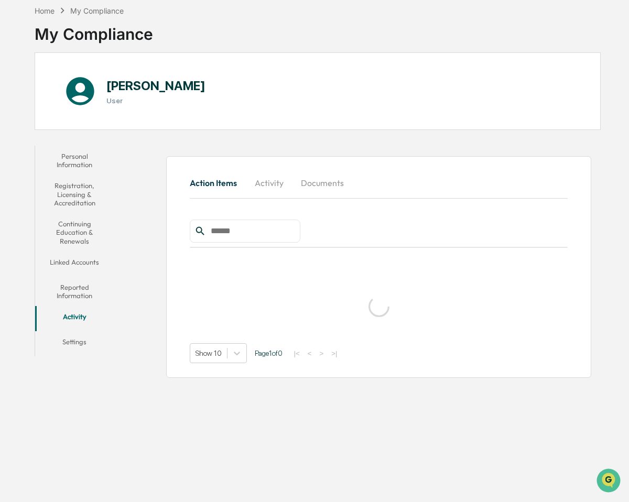
scroll to position [50, 0]
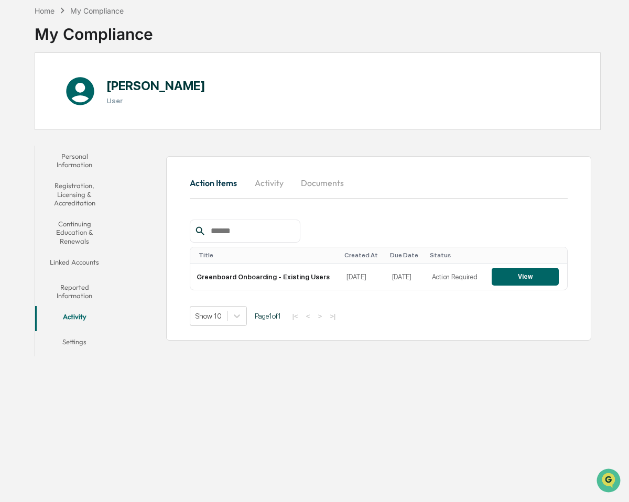
click at [78, 291] on button "Reported Information" at bounding box center [74, 292] width 79 height 30
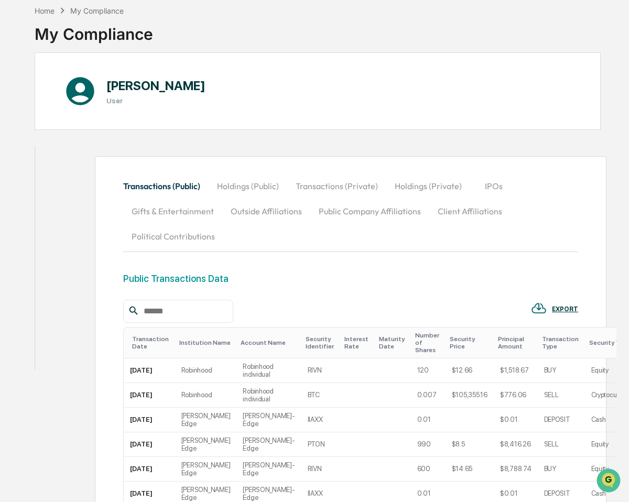
click at [73, 318] on button "Reported Information" at bounding box center [58, 305] width 47 height 30
click at [71, 325] on button "Activity" at bounding box center [58, 331] width 47 height 25
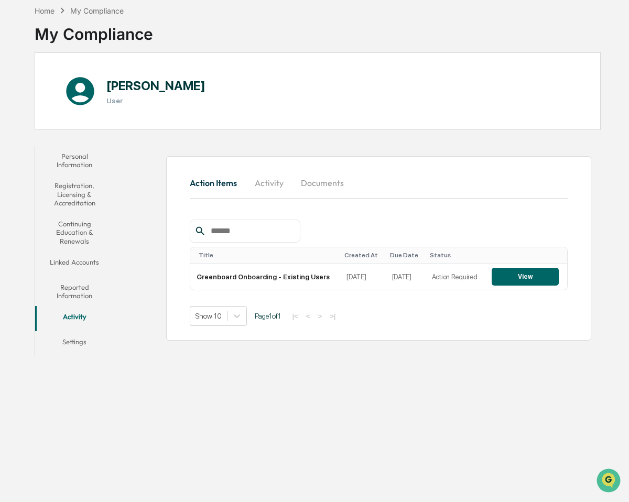
click at [88, 341] on button "Settings" at bounding box center [74, 343] width 79 height 25
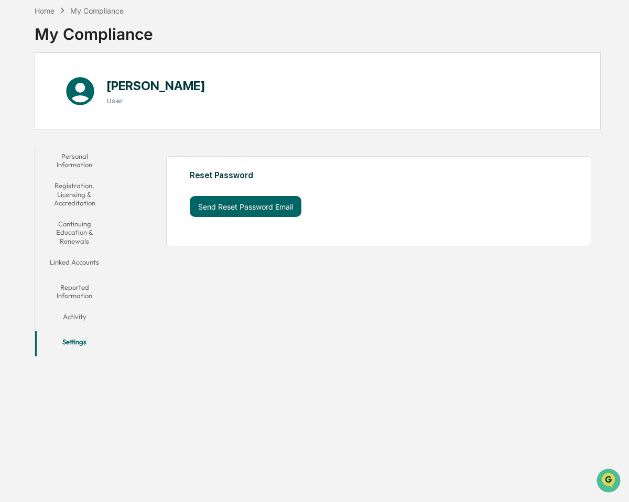
click at [79, 321] on button "Activity" at bounding box center [74, 318] width 79 height 25
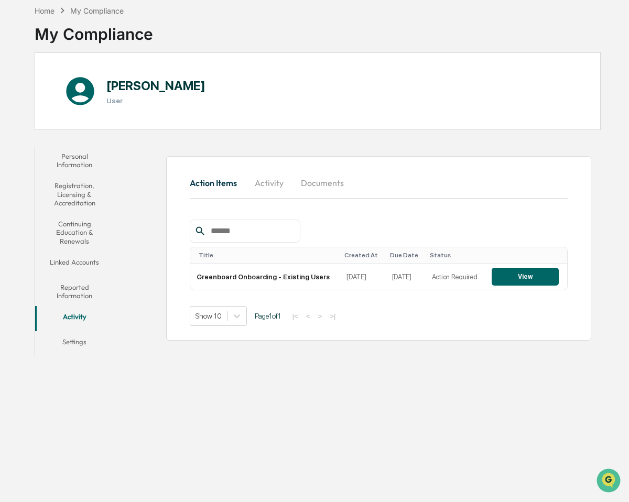
click at [78, 293] on button "Reported Information" at bounding box center [74, 292] width 79 height 30
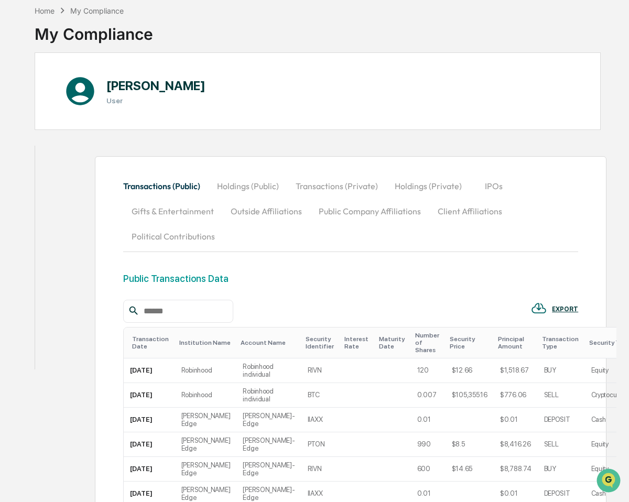
click at [80, 268] on button "Linked Accounts" at bounding box center [58, 275] width 47 height 30
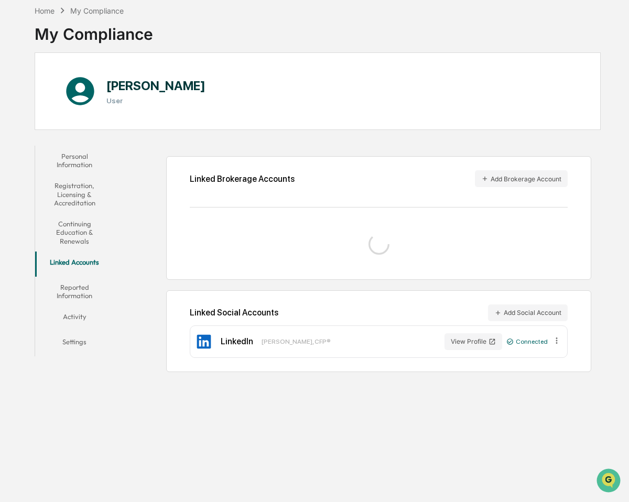
click at [87, 154] on button "Personal Information" at bounding box center [74, 161] width 79 height 30
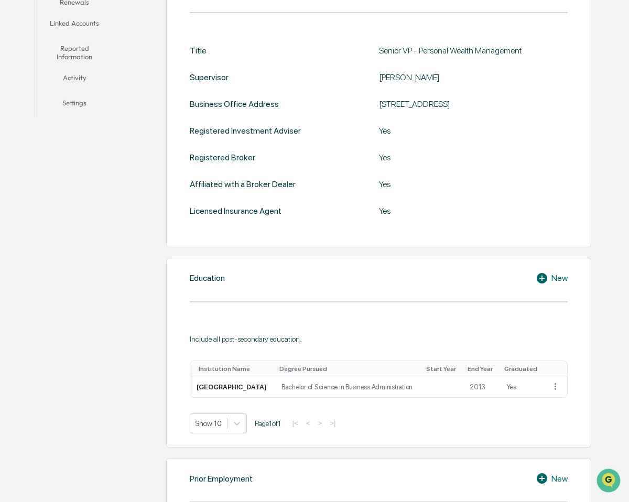
scroll to position [104, 0]
